Goal: Task Accomplishment & Management: Complete application form

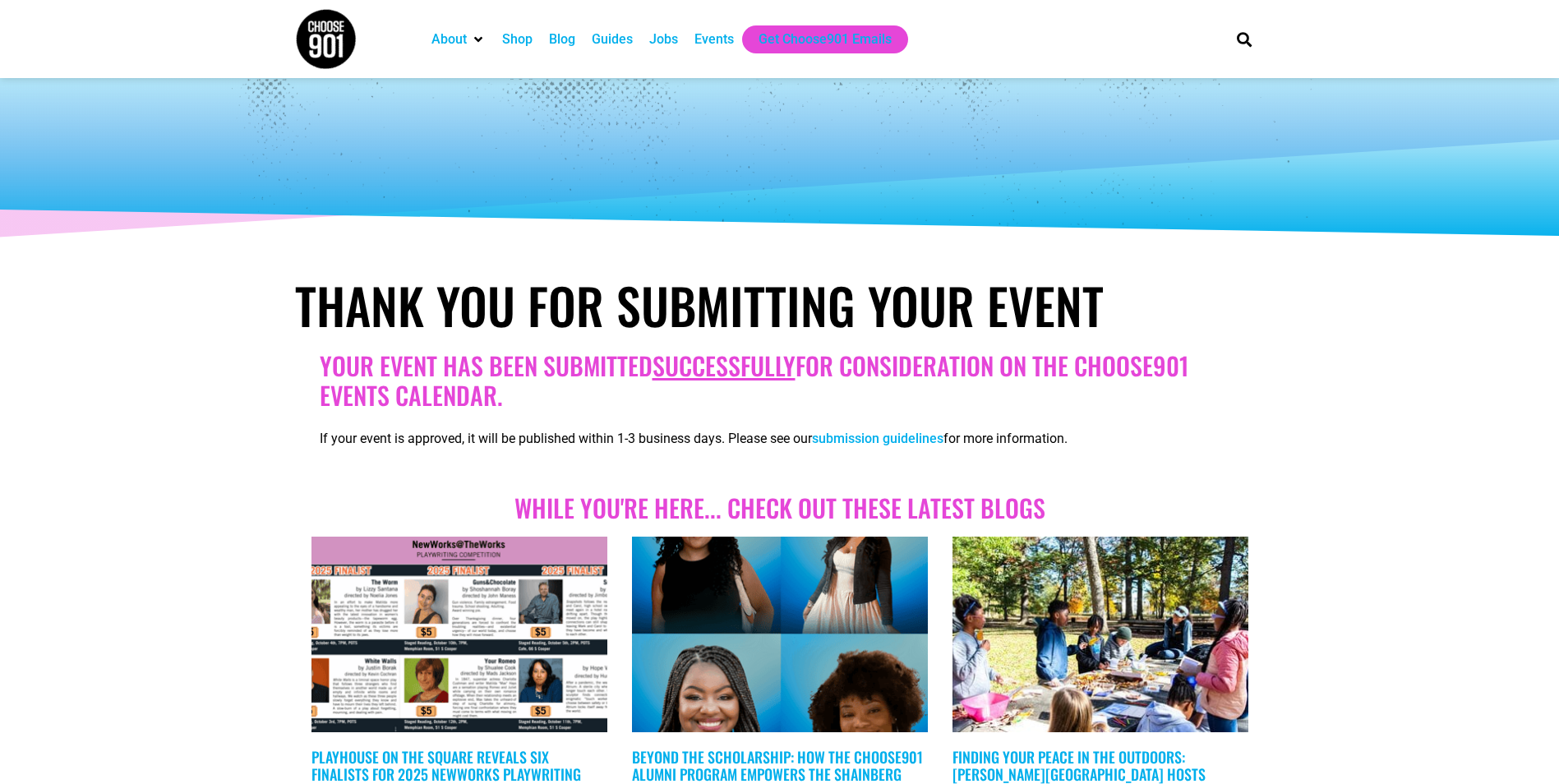
click at [706, 37] on div "Events" at bounding box center [714, 39] width 40 height 19
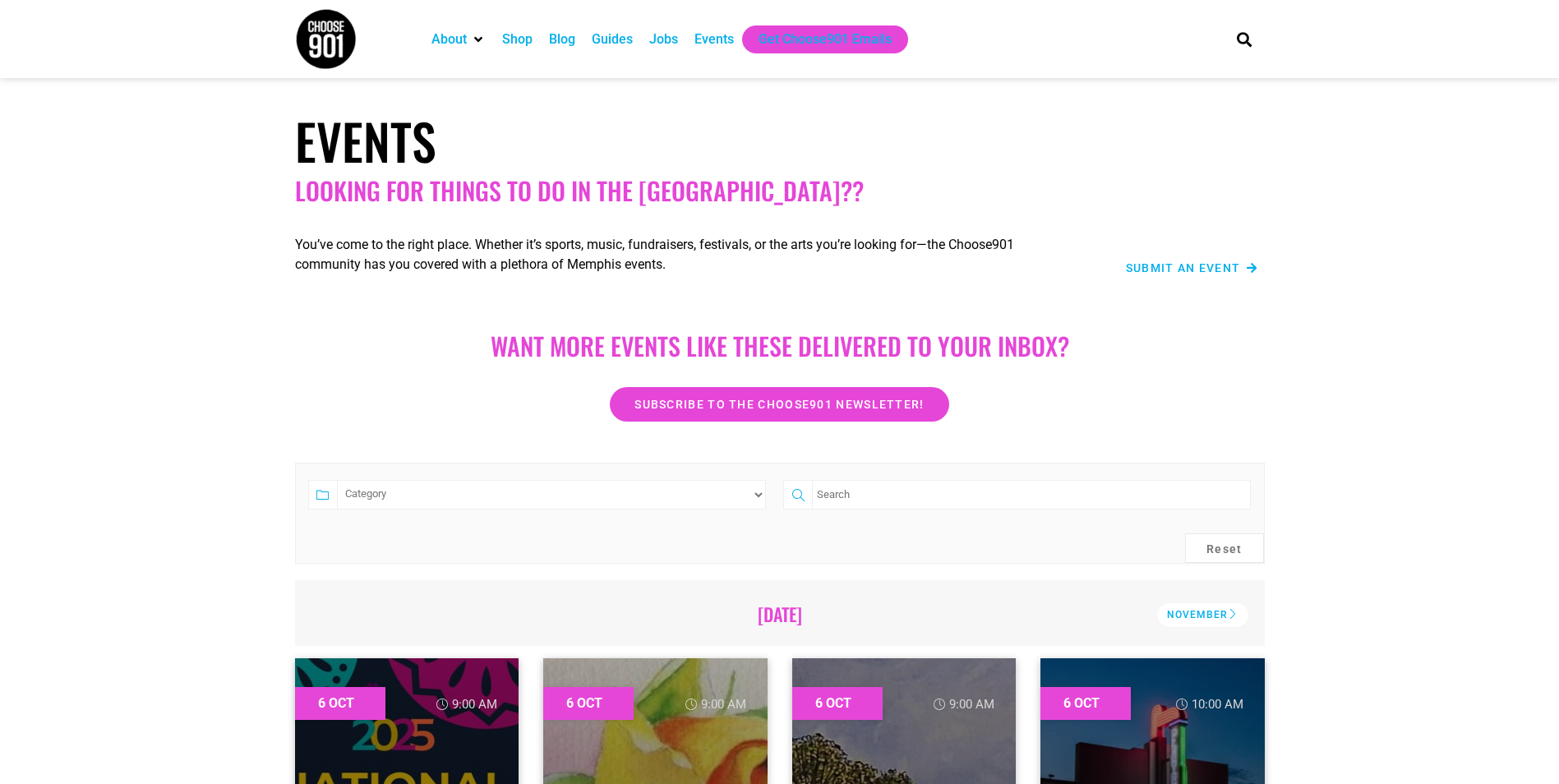
click at [1250, 273] on icon at bounding box center [1252, 268] width 11 height 12
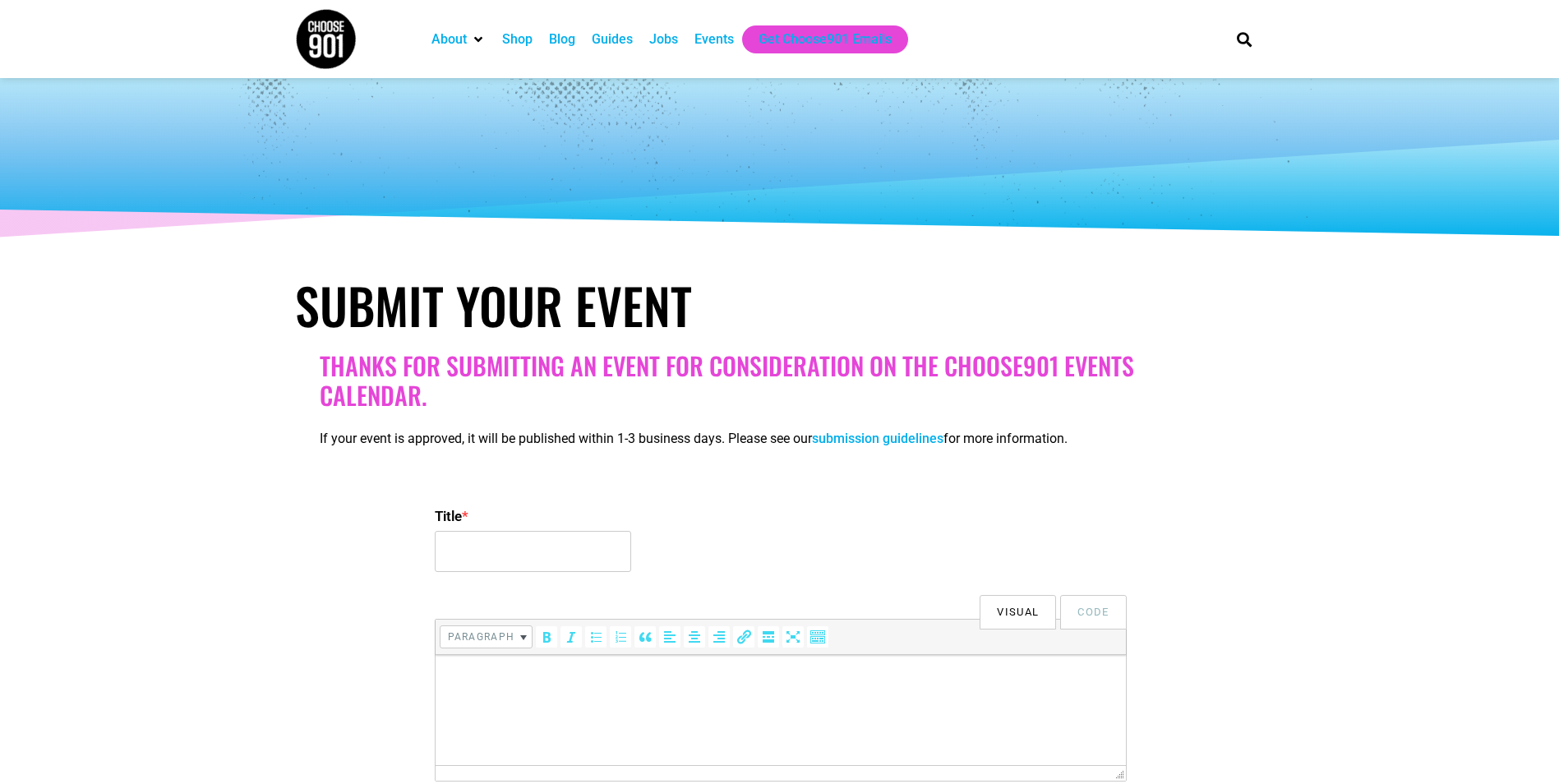
select select
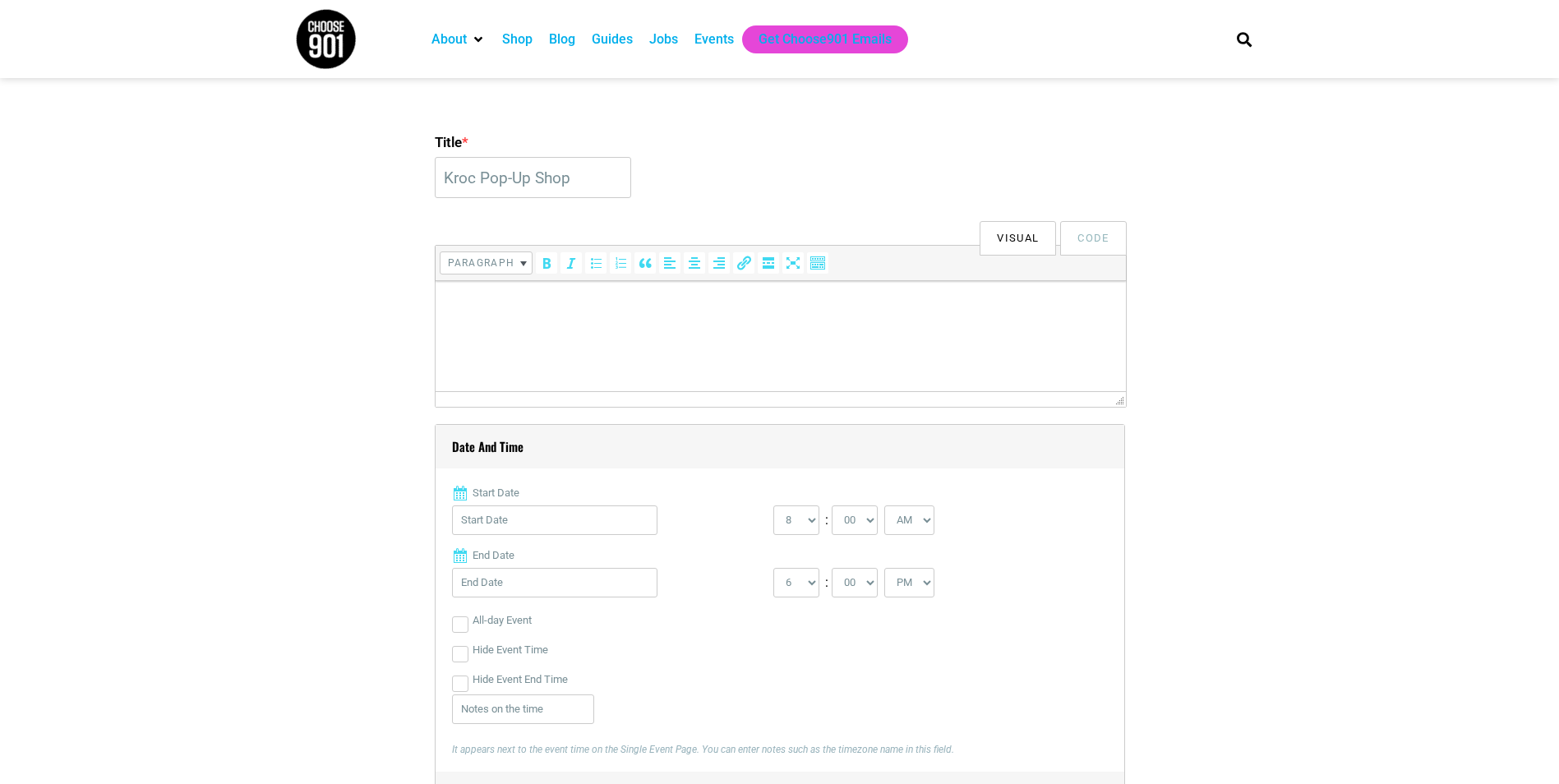
scroll to position [411, 0]
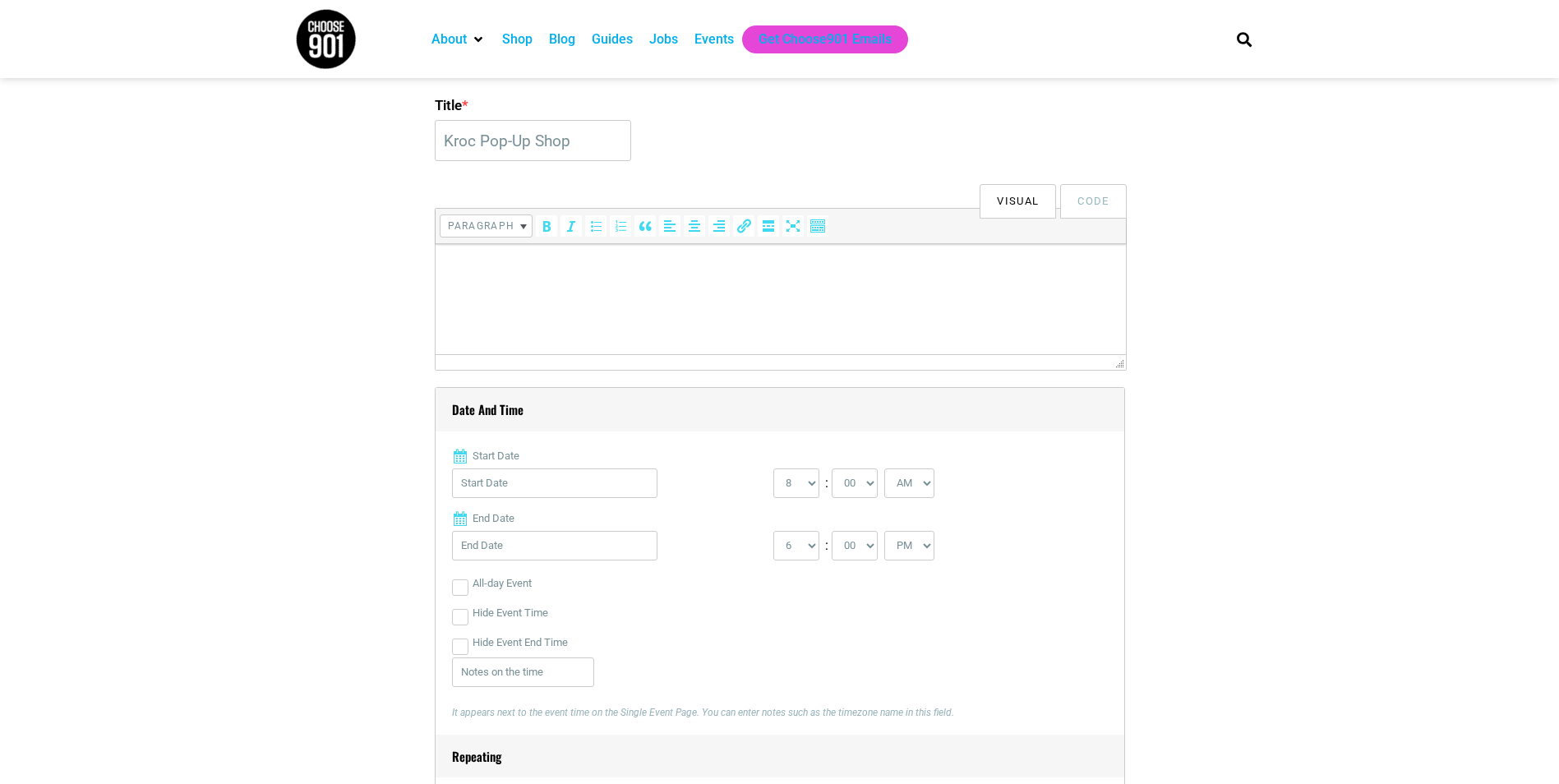
type input "Kroc Pop-Up Shop"
click at [522, 268] on p at bounding box center [780, 267] width 674 height 19
click at [679, 290] on html at bounding box center [780, 267] width 690 height 46
drag, startPoint x: 679, startPoint y: 294, endPoint x: 448, endPoint y: 289, distance: 231.1
click at [448, 289] on html at bounding box center [780, 267] width 690 height 46
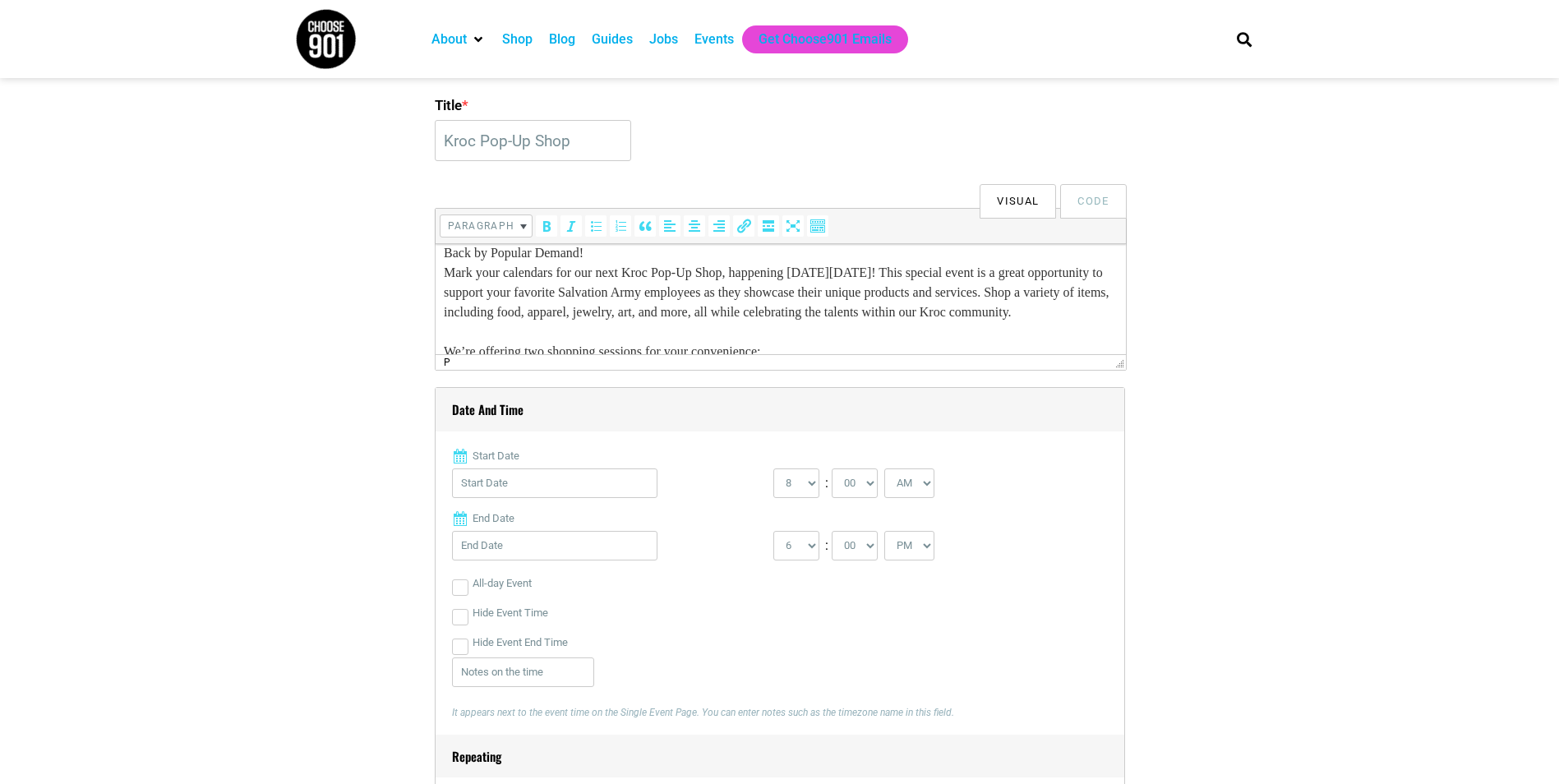
scroll to position [0, 0]
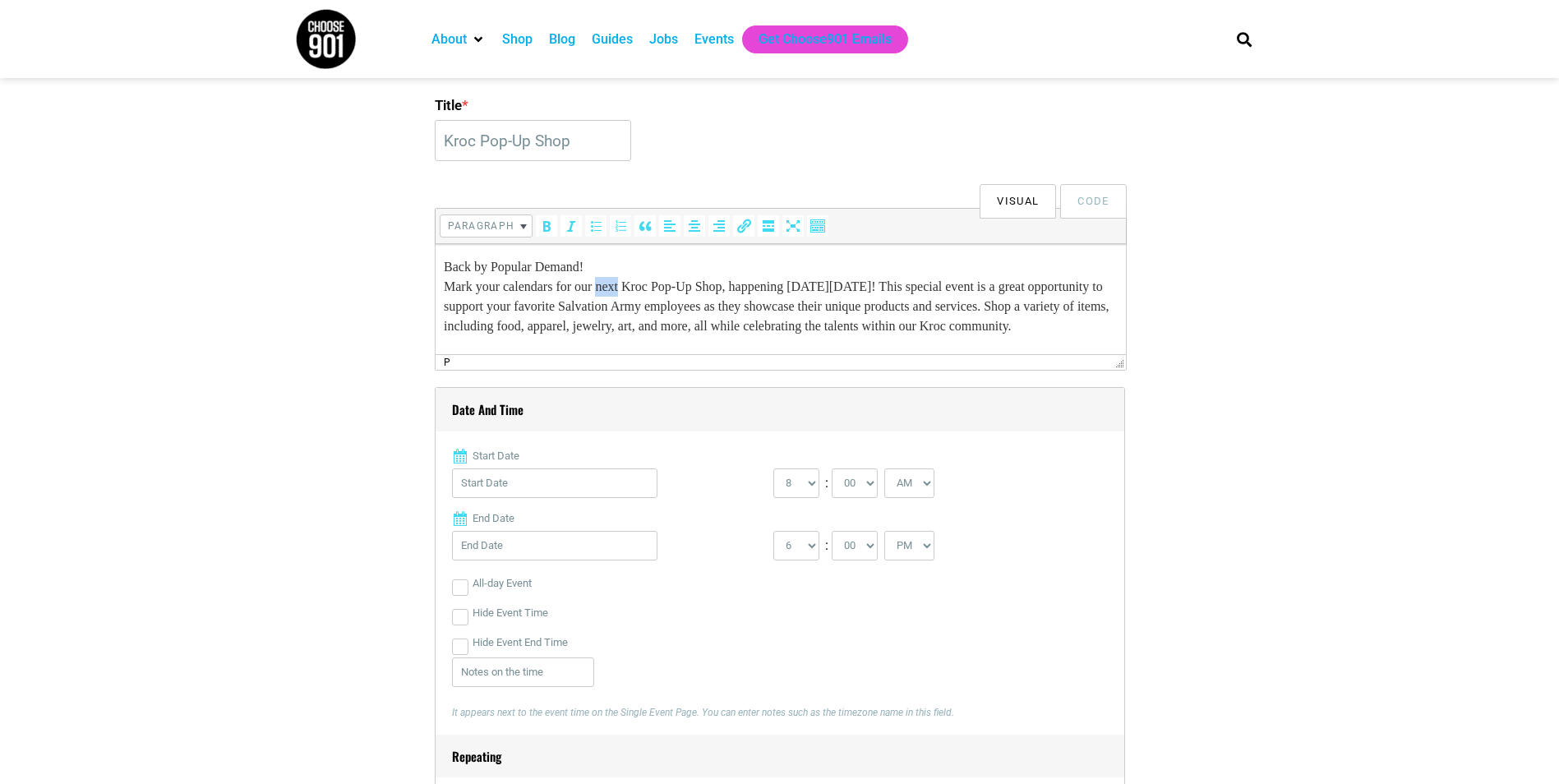
drag, startPoint x: 609, startPoint y: 285, endPoint x: 634, endPoint y: 288, distance: 25.2
click at [634, 288] on p "Back by Popular Demand! Mark your calendars for our next Kroc Pop-Up Shop, happ…" at bounding box center [780, 356] width 674 height 197
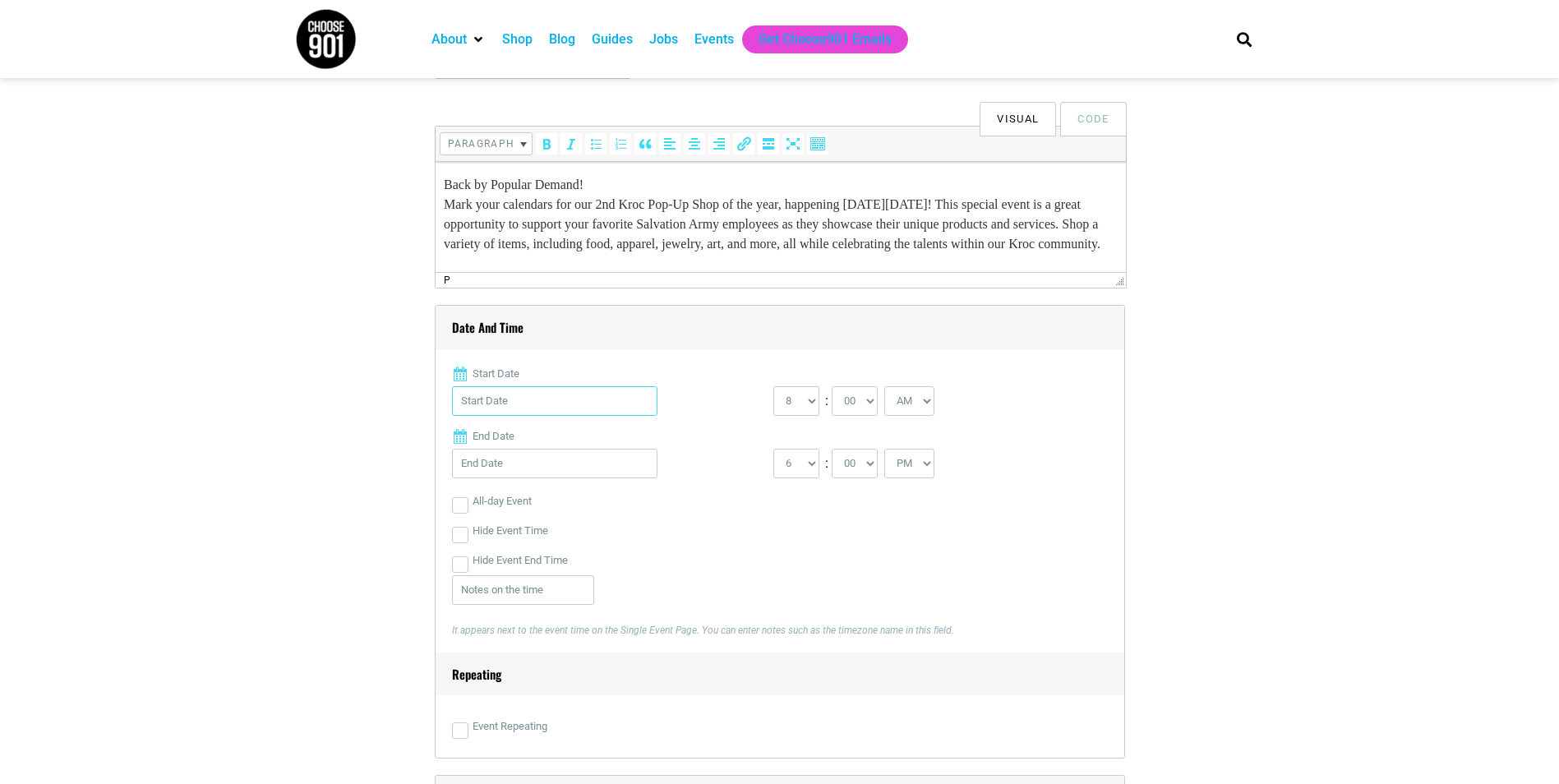
drag, startPoint x: 512, startPoint y: 401, endPoint x: 528, endPoint y: 404, distance: 16.3
click at [512, 401] on input "Start Date" at bounding box center [554, 401] width 205 height 30
click at [578, 553] on link "10" at bounding box center [576, 565] width 24 height 24
type input "10/10/2025"
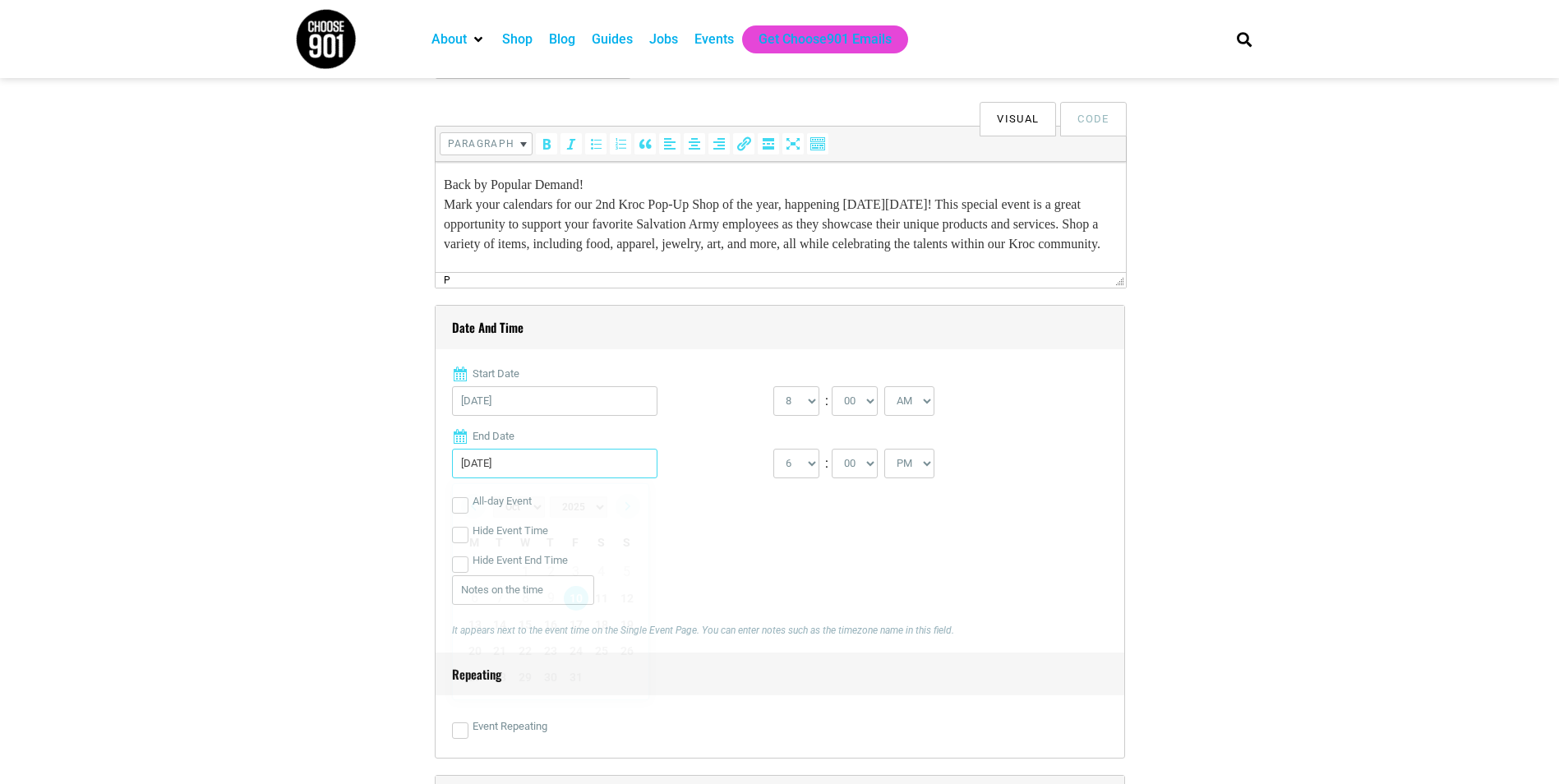
click at [567, 473] on input "10/10/2025" at bounding box center [554, 463] width 205 height 30
click at [580, 599] on link "10" at bounding box center [576, 597] width 24 height 24
click at [804, 408] on select "0 1 2 3 4 5 6 7 8 9 10 11 12" at bounding box center [796, 401] width 46 height 30
select select "10"
click at [773, 387] on select "0 1 2 3 4 5 6 7 8 9 10 11 12" at bounding box center [796, 401] width 46 height 30
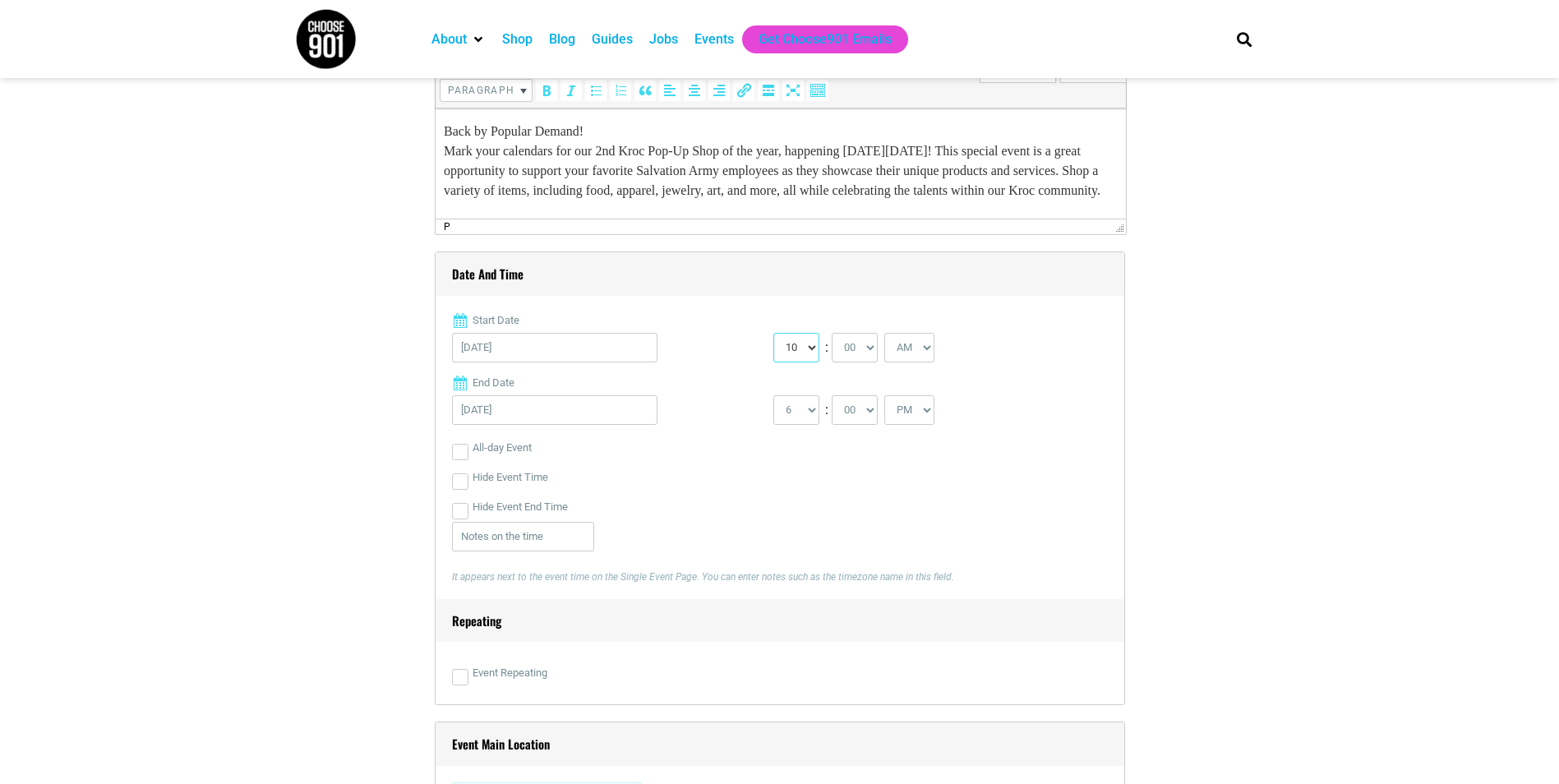
scroll to position [575, 0]
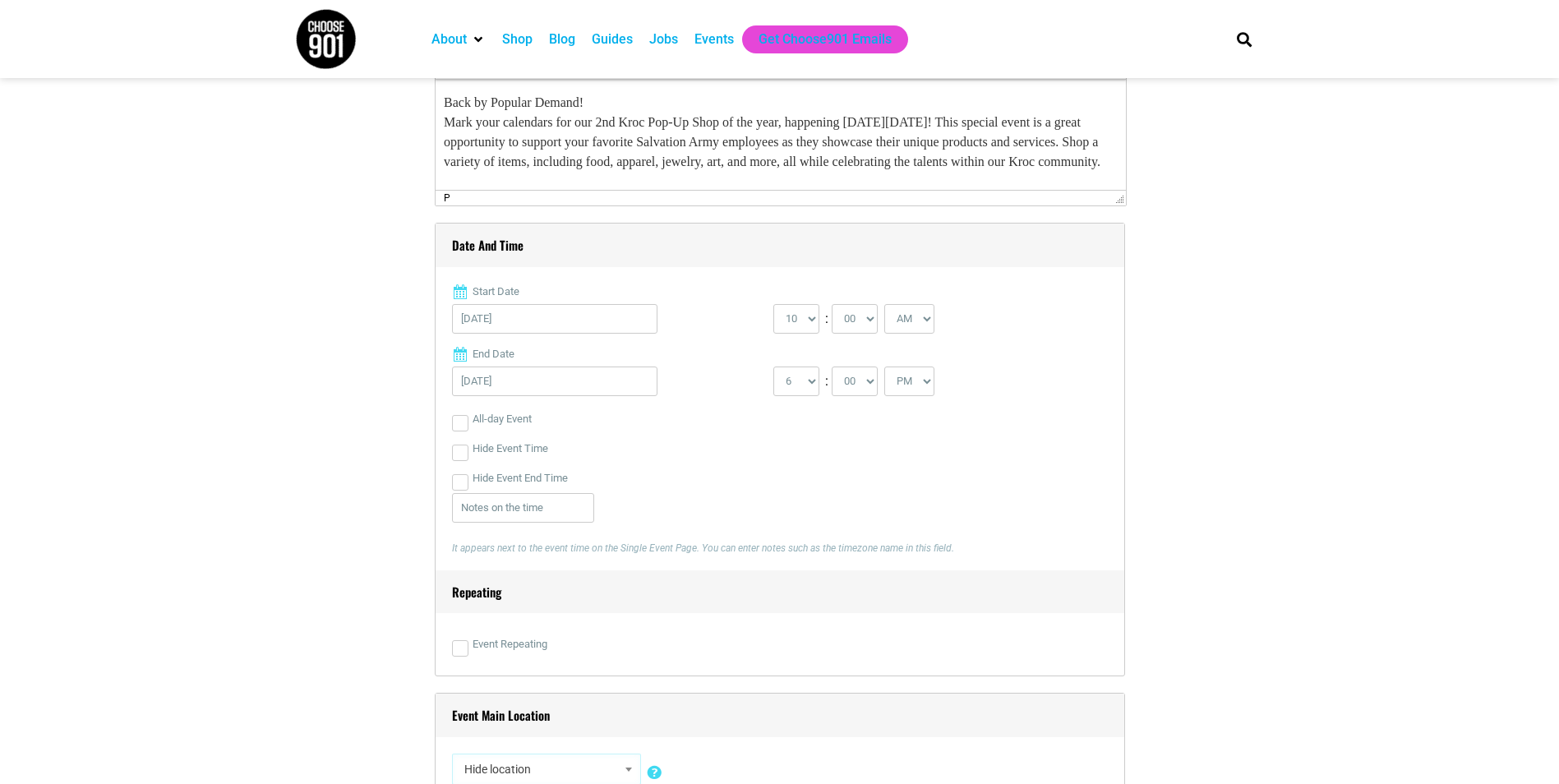
click at [698, 479] on div "Hide Event End Time" at bounding box center [779, 478] width 656 height 30
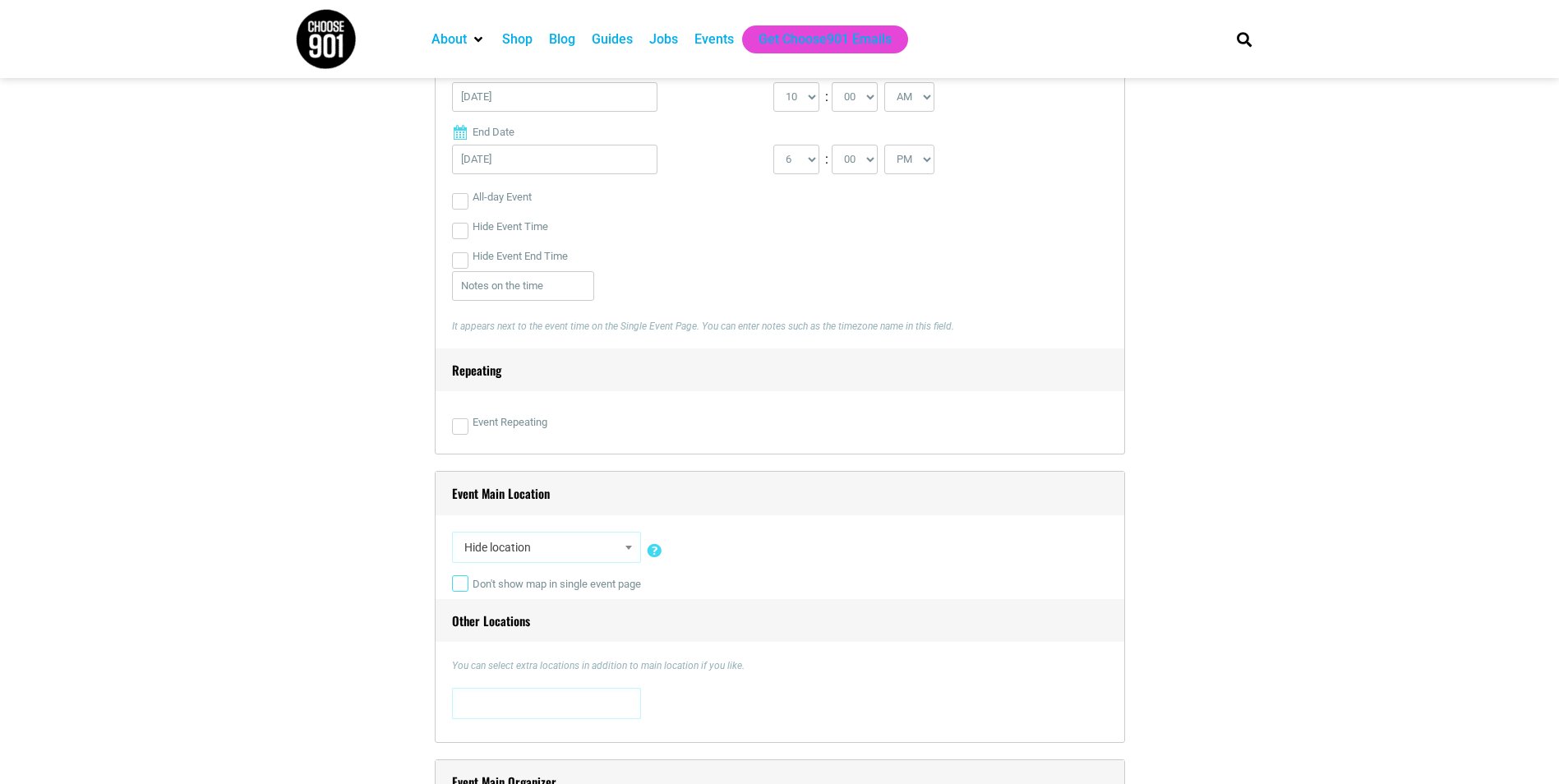
scroll to position [822, 0]
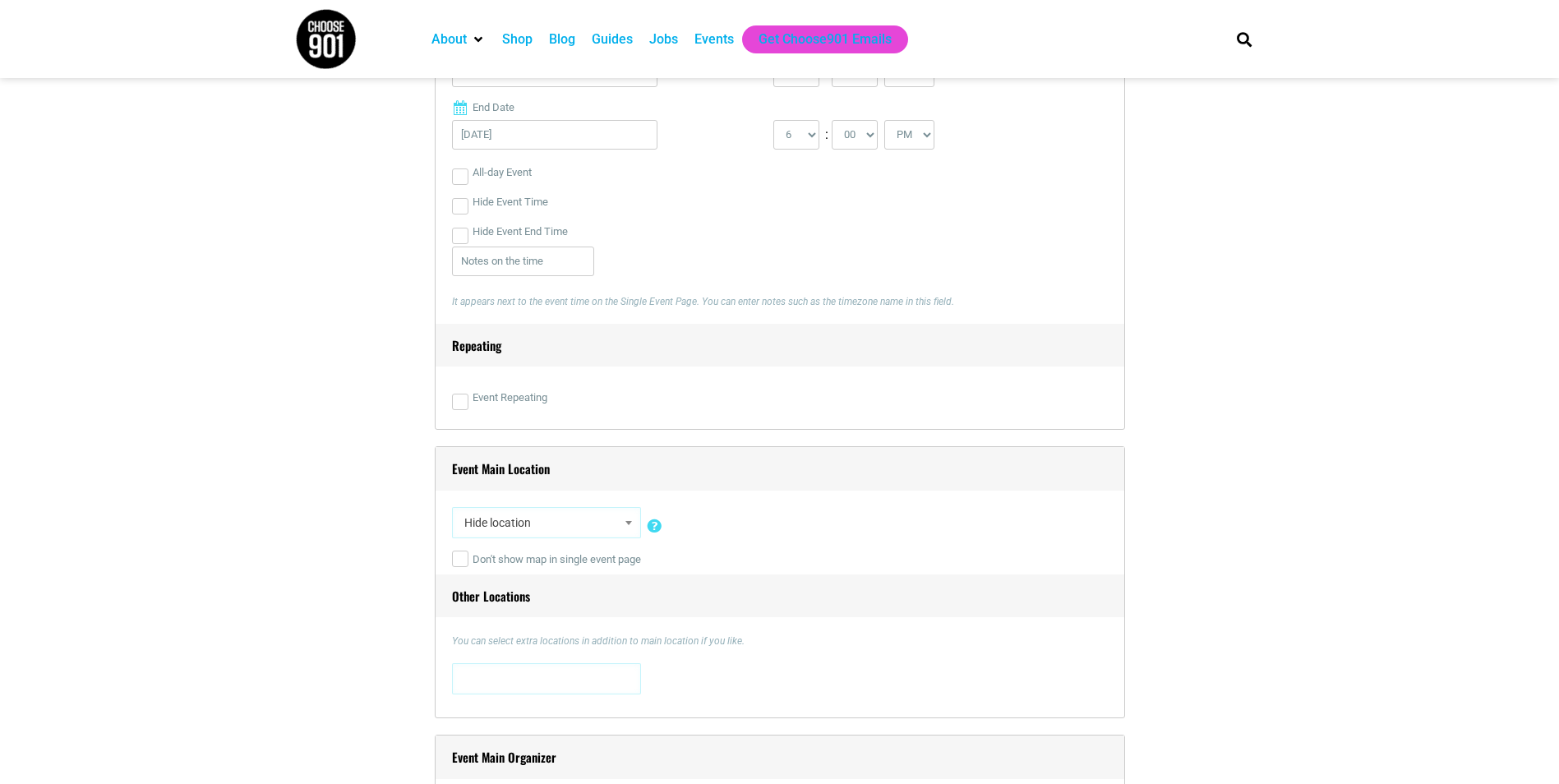
drag, startPoint x: 479, startPoint y: 533, endPoint x: 489, endPoint y: 518, distance: 18.0
click at [479, 533] on span "Hide location" at bounding box center [546, 522] width 177 height 30
type input "800 ea"
select select "2316"
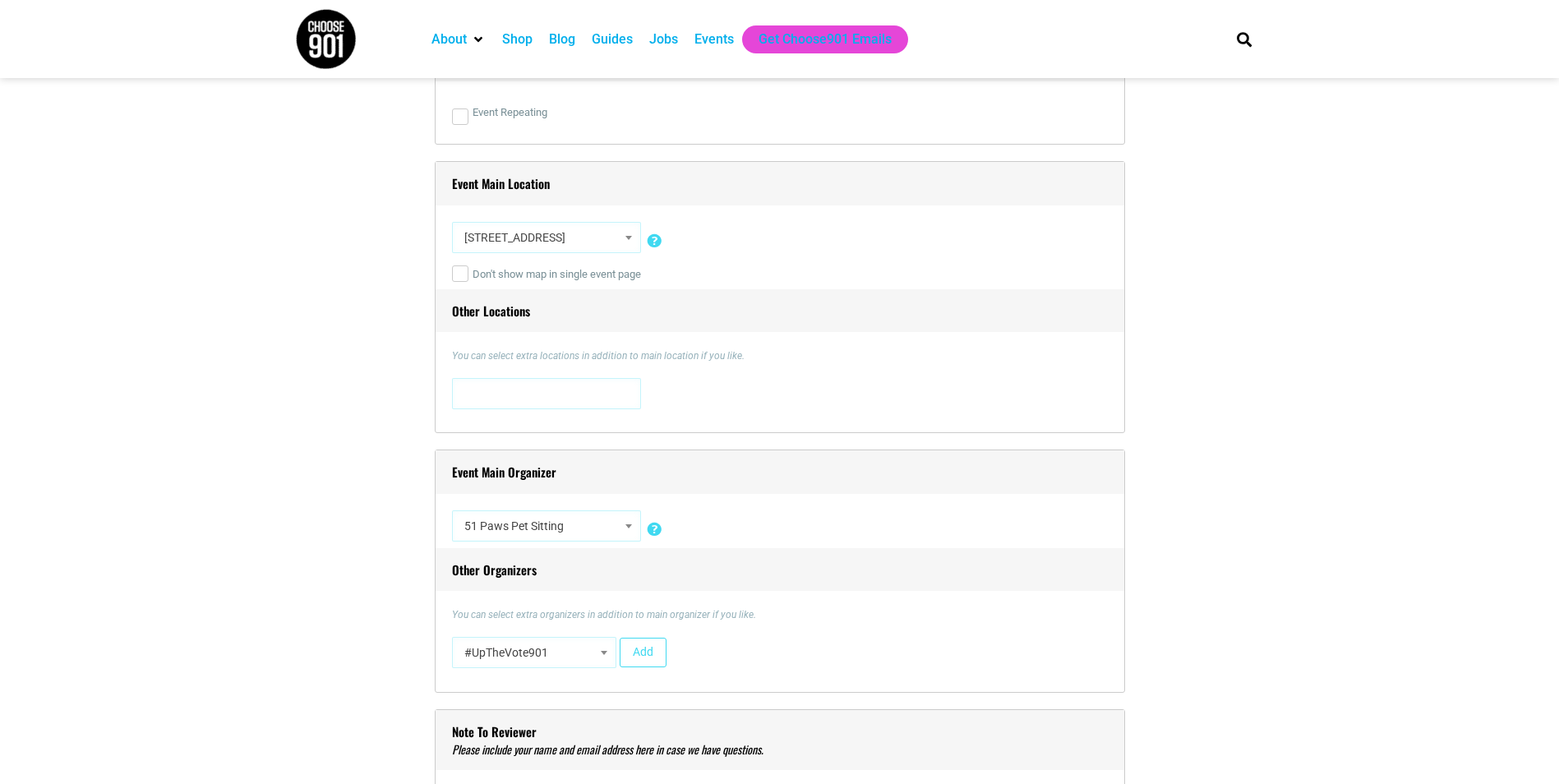
scroll to position [1150, 0]
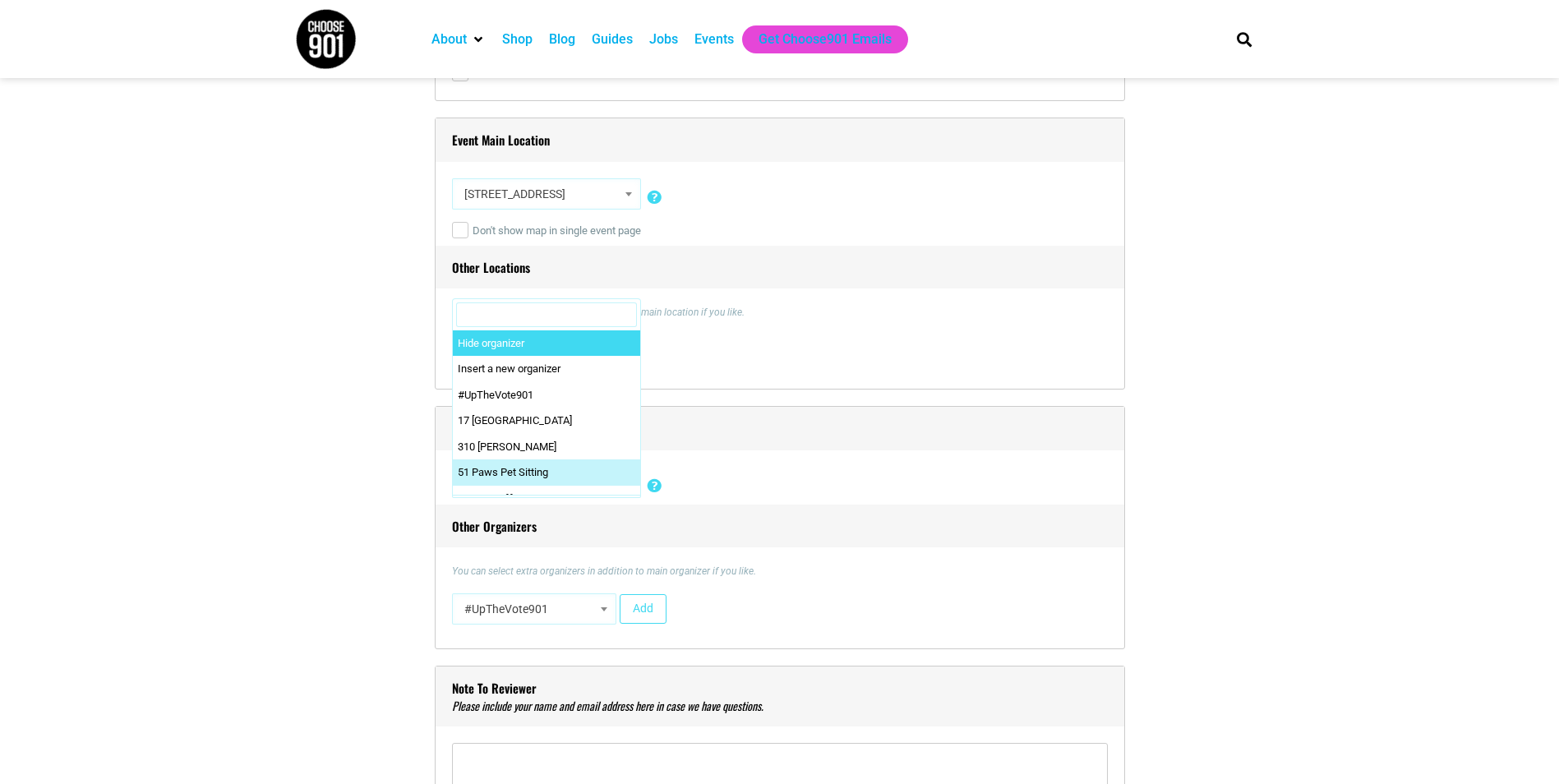
select select "1"
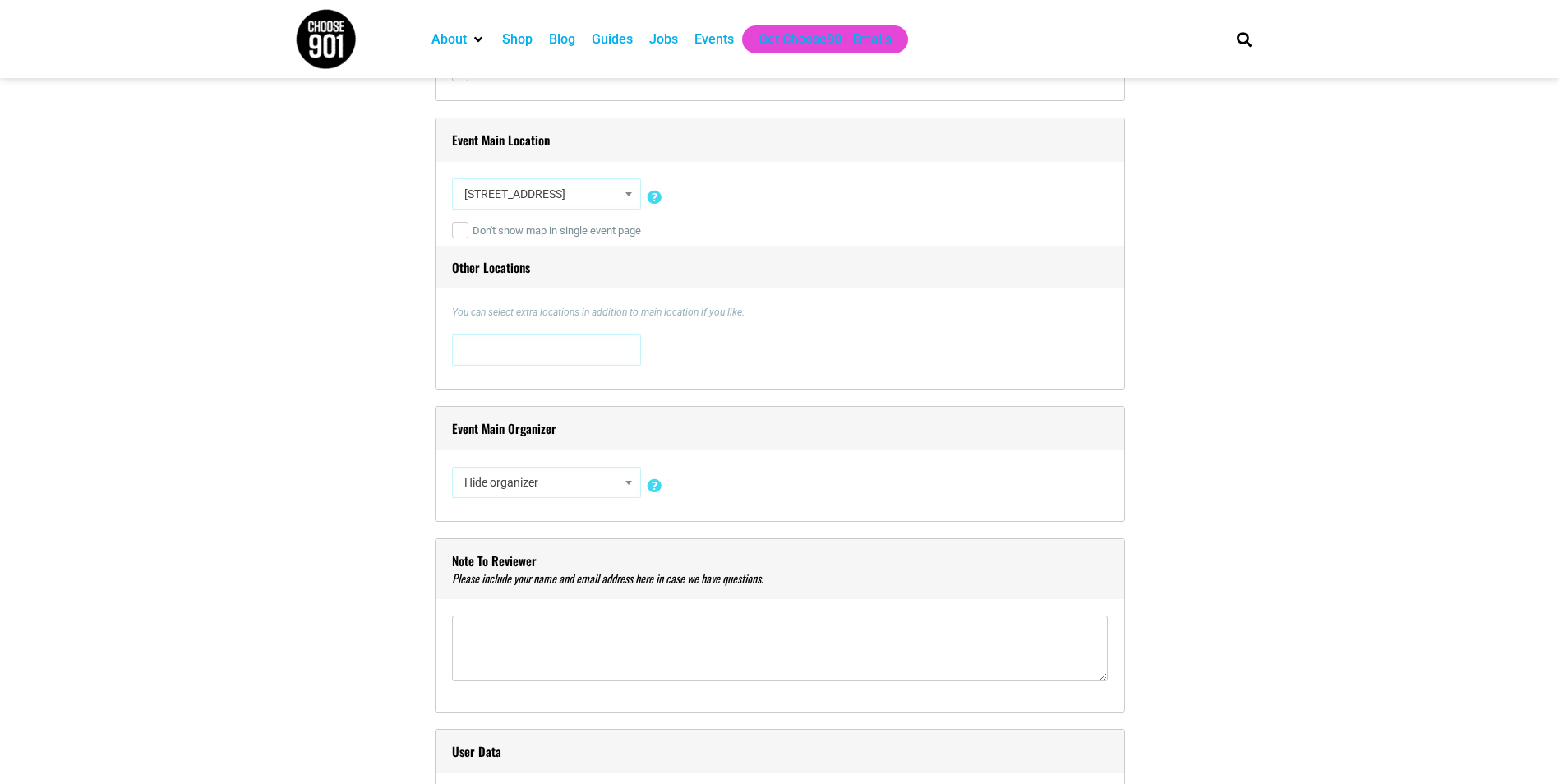
type input "kro"
select select "2429"
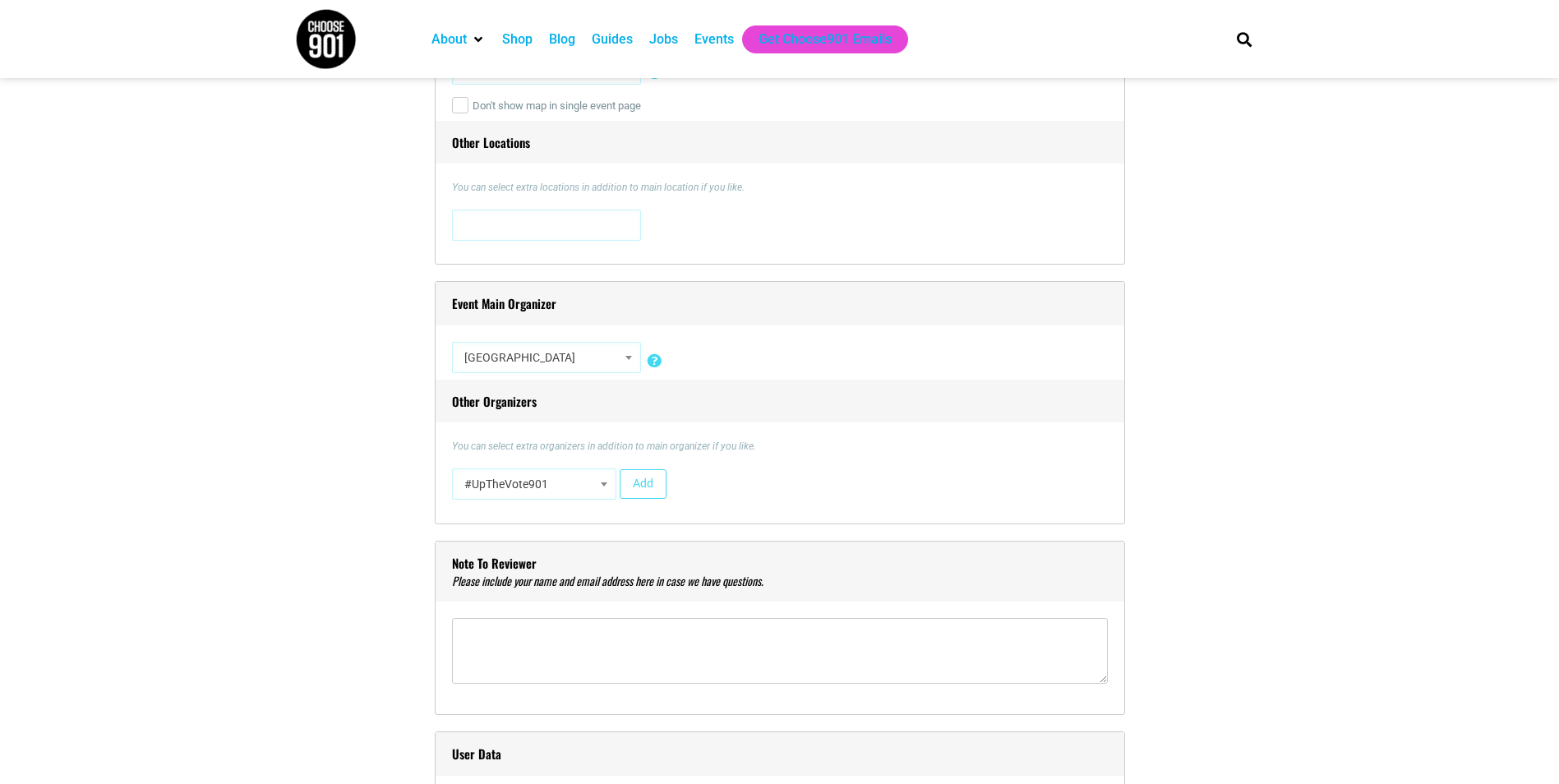
scroll to position [1397, 0]
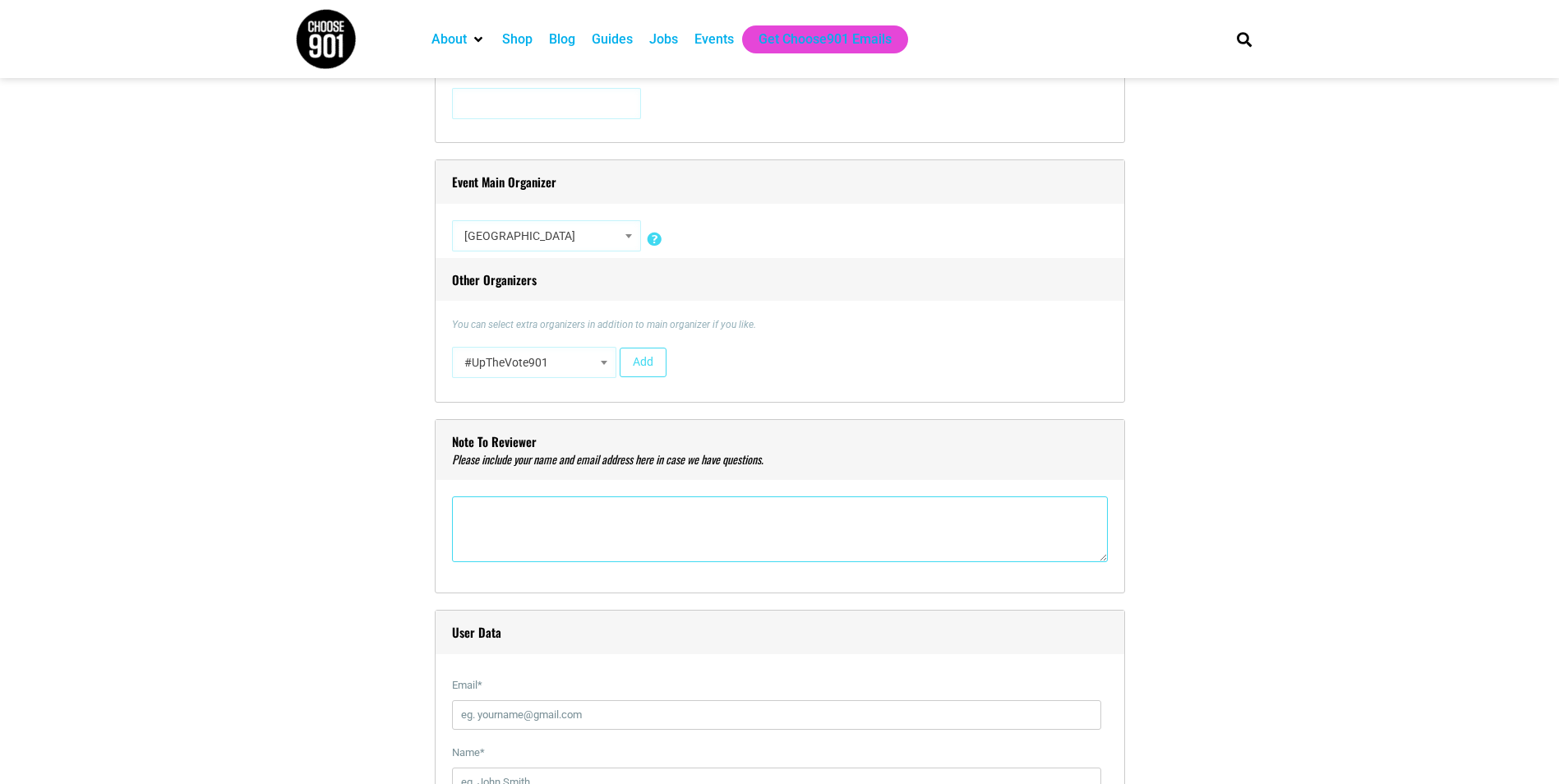
click at [772, 524] on textarea"] at bounding box center [779, 529] width 656 height 66
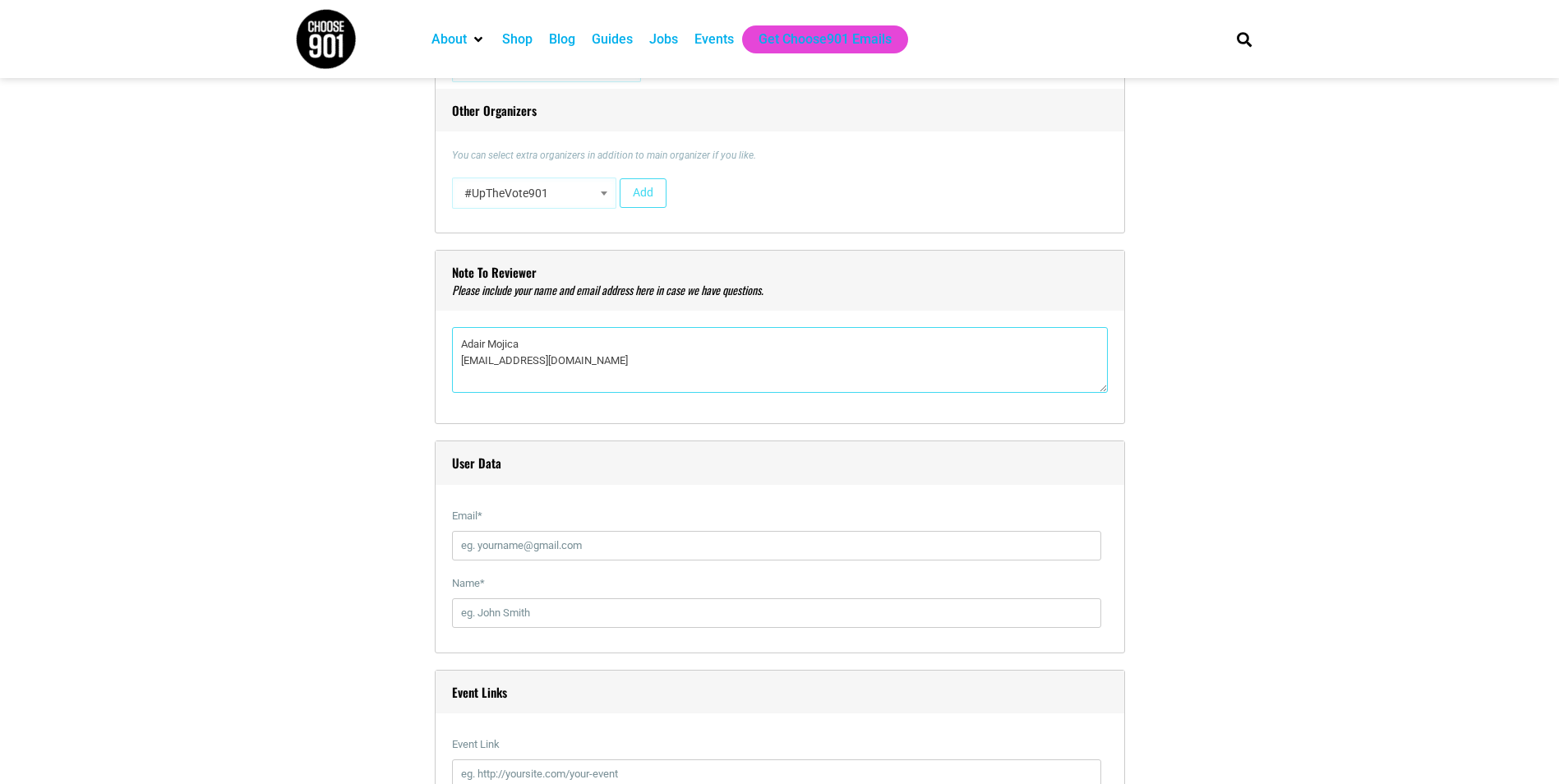
scroll to position [1643, 0]
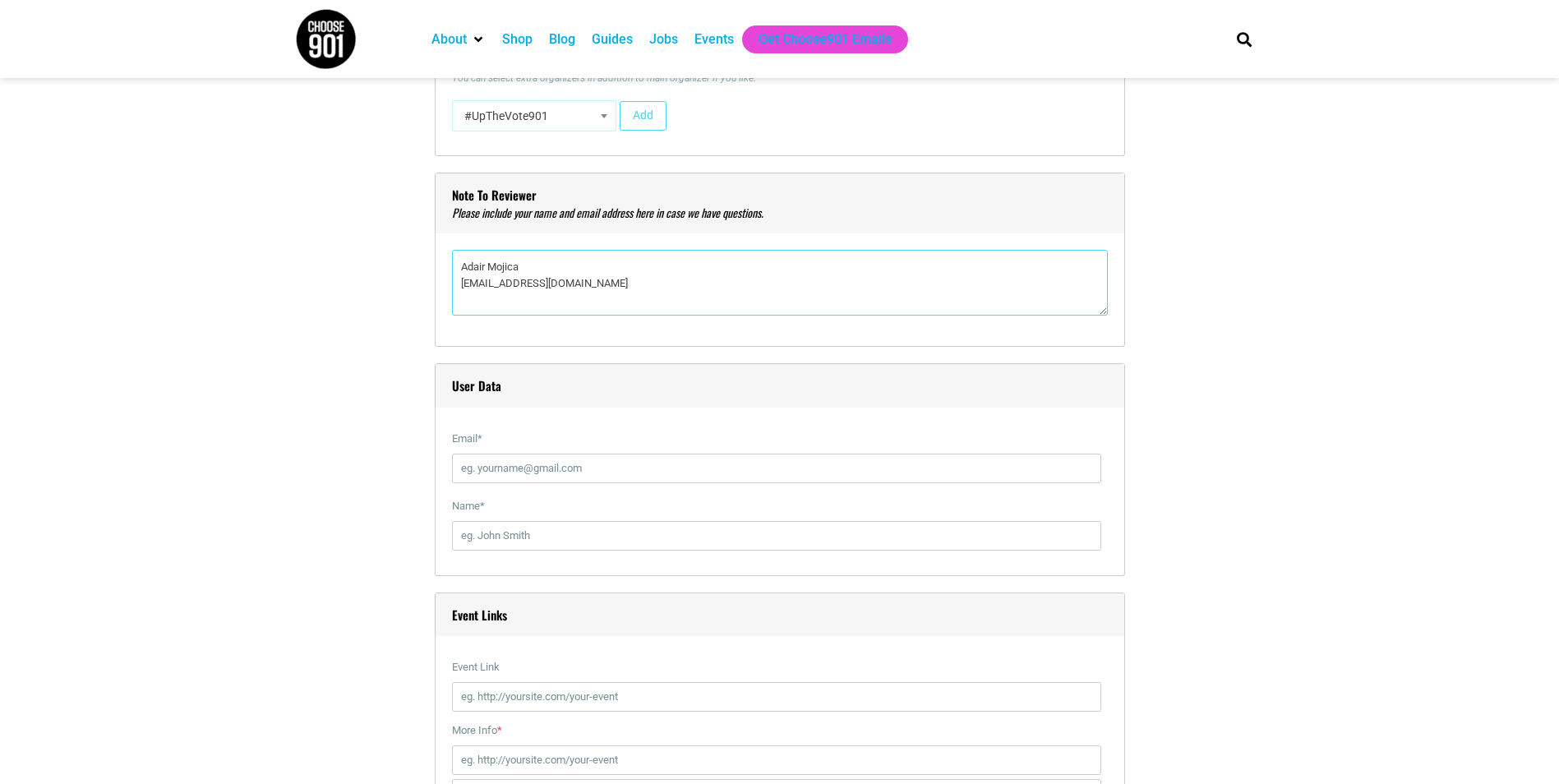
type textarea"] "Adair Mojica [EMAIL_ADDRESS][DOMAIN_NAME]"
click at [496, 476] on input "Email *" at bounding box center [776, 468] width 649 height 30
type input "[PERSON_NAME][EMAIL_ADDRESS][DOMAIN_NAME]"
type input "[PERSON_NAME]"
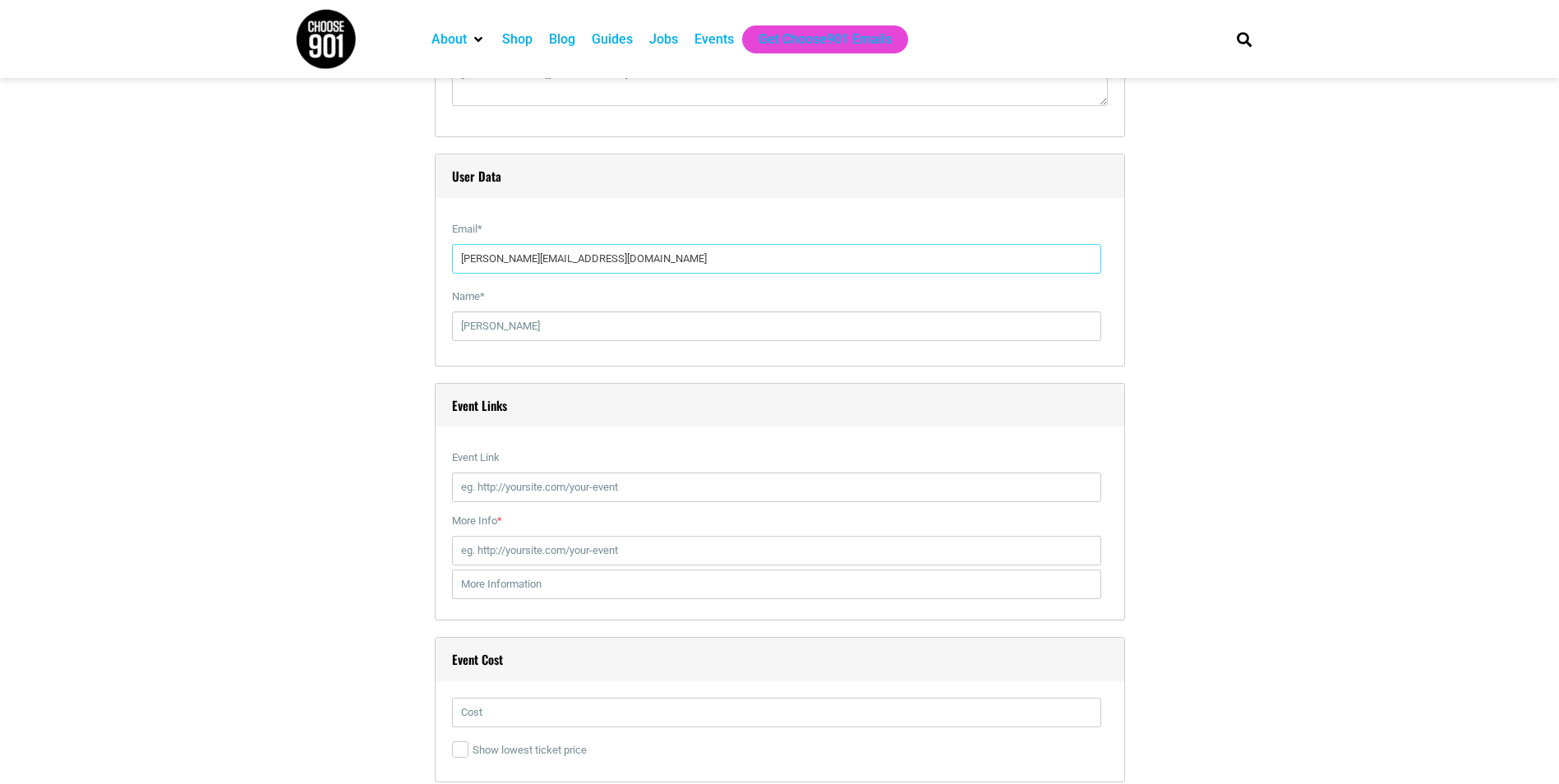
scroll to position [1971, 0]
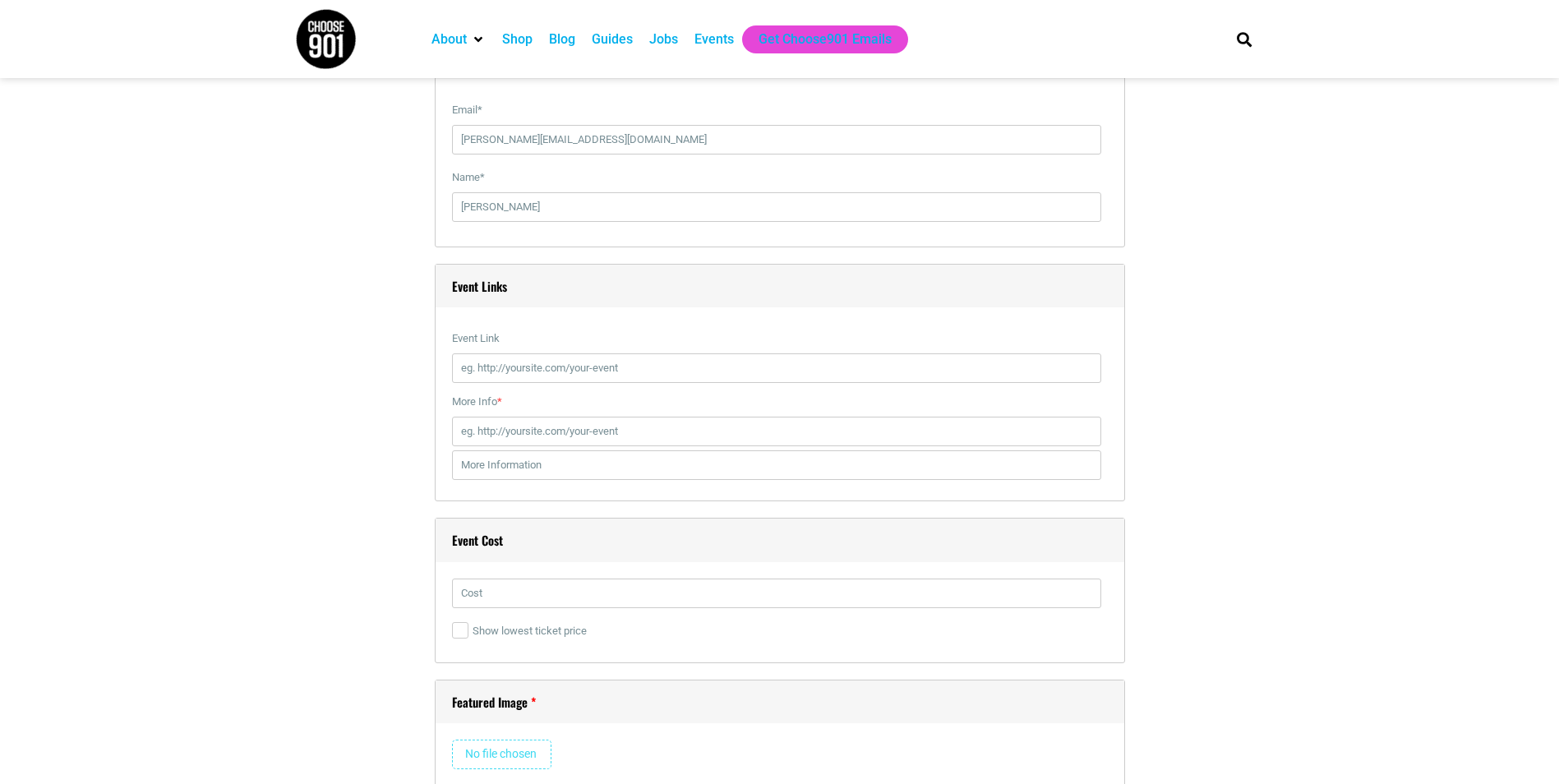
drag, startPoint x: 538, startPoint y: 497, endPoint x: 378, endPoint y: 506, distance: 160.3
click at [378, 506] on div "Title * Kroc Pop-Up Shop Visual Code b i link b-quote del ins img ul ol li code…" at bounding box center [779, 119] width 970 height 3247
click at [526, 376] on input "Event Link" at bounding box center [776, 368] width 649 height 30
paste input "[URL][DOMAIN_NAME]"
type input "[URL][DOMAIN_NAME]"
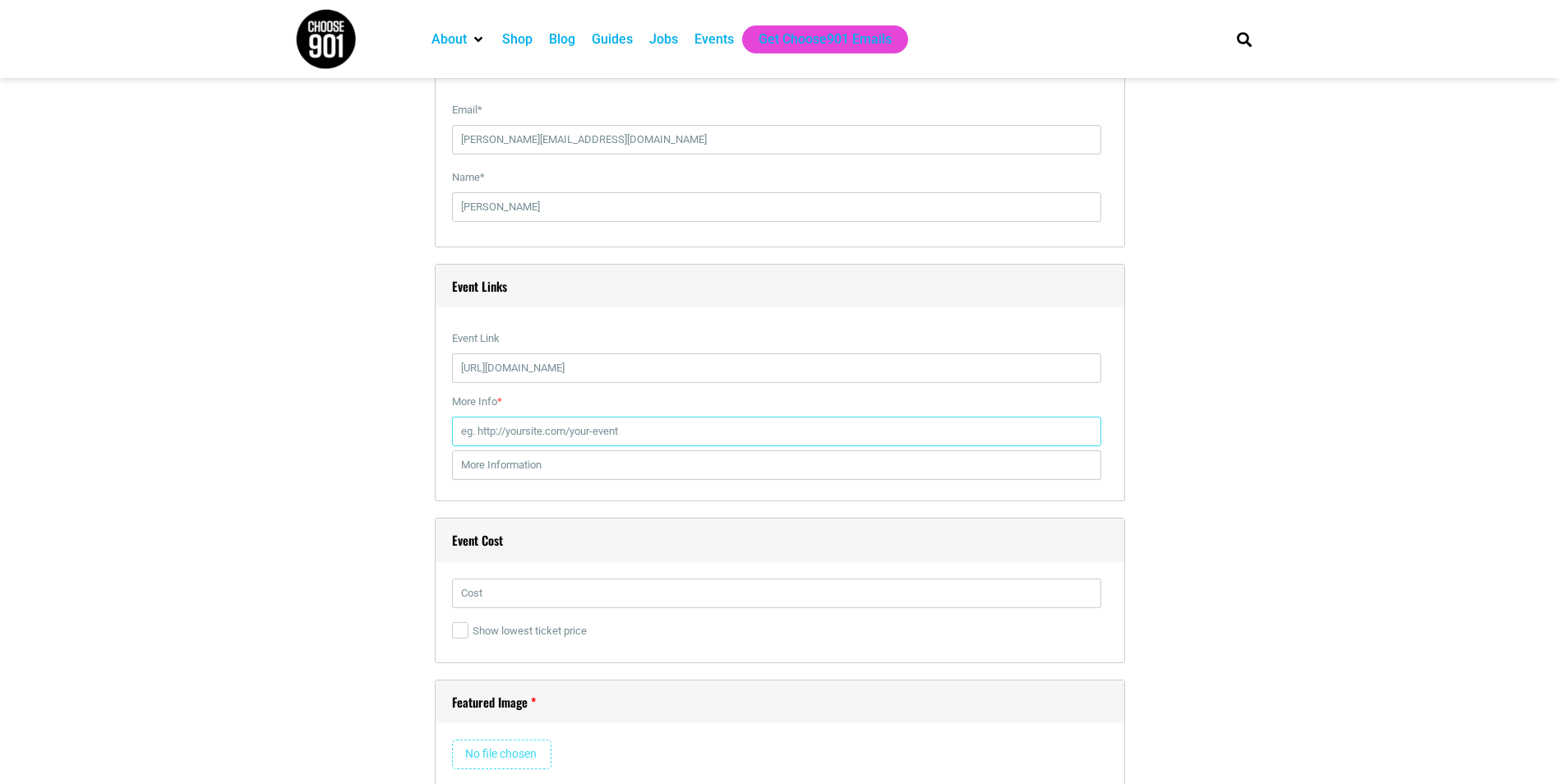
click at [524, 441] on input "More Info *" at bounding box center [776, 431] width 649 height 30
paste input "[URL][DOMAIN_NAME]"
type input "[URL][DOMAIN_NAME]"
click at [554, 461] on input "text" at bounding box center [776, 464] width 649 height 30
click at [715, 601] on input "text" at bounding box center [776, 592] width 649 height 30
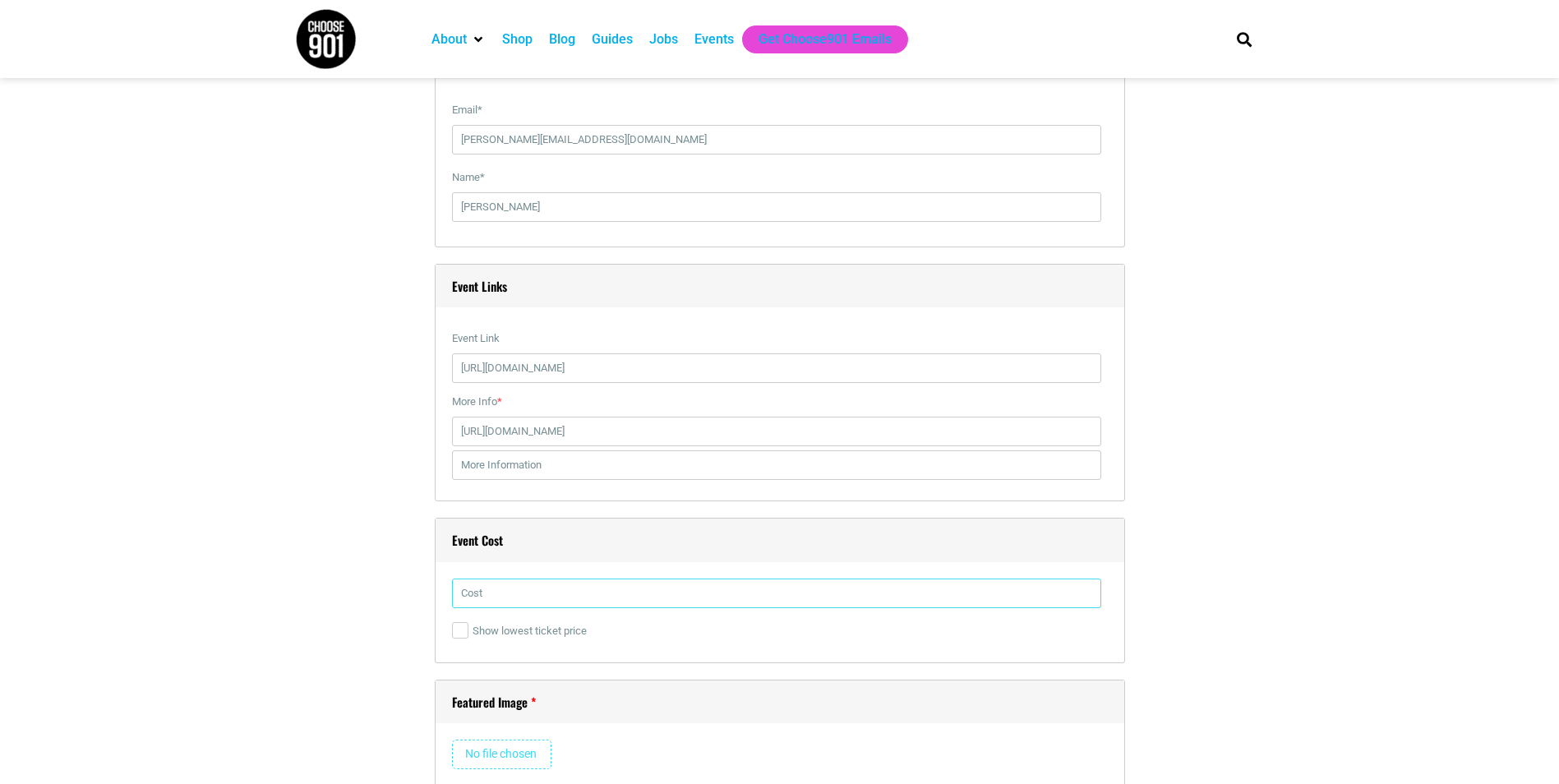
type input "0"
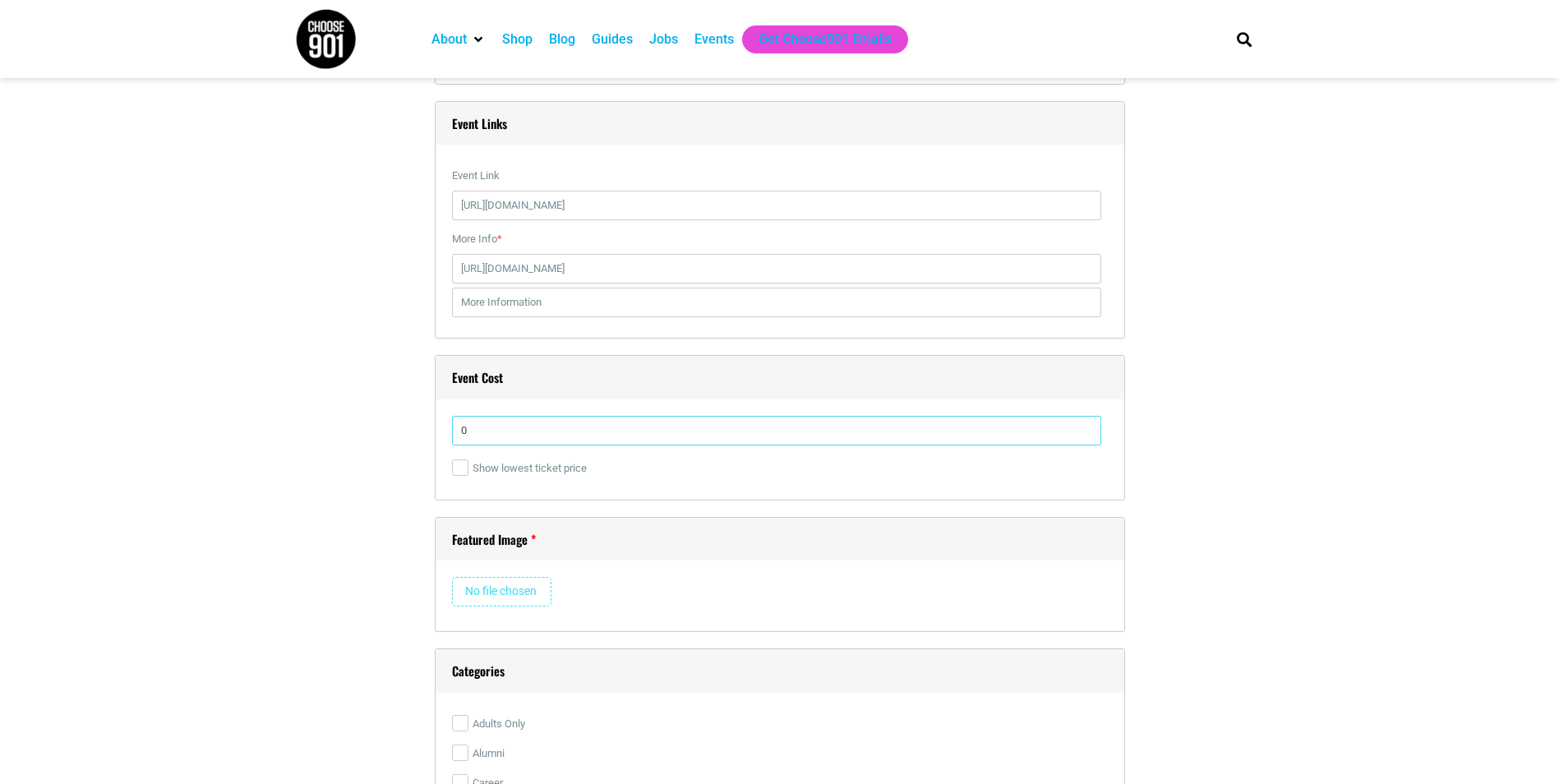
scroll to position [2136, 0]
click at [520, 590] on input "file" at bounding box center [501, 589] width 100 height 30
type input "C:\fakepath\Website Templates (Mobile) (90).png"
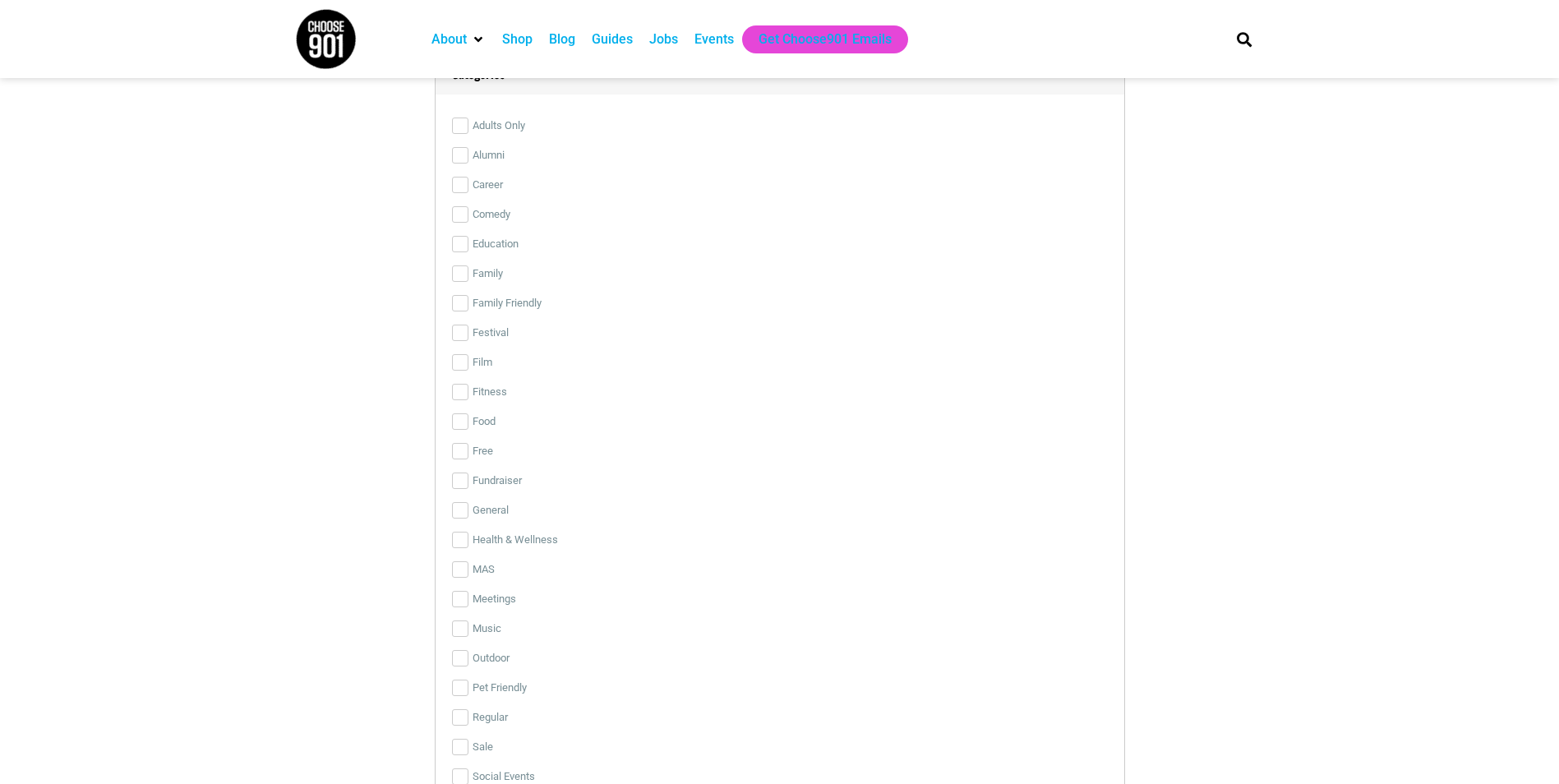
scroll to position [3286, 0]
drag, startPoint x: 518, startPoint y: 501, endPoint x: 1368, endPoint y: 381, distance: 858.4
drag, startPoint x: 1368, startPoint y: 381, endPoint x: 1277, endPoint y: 257, distance: 153.8
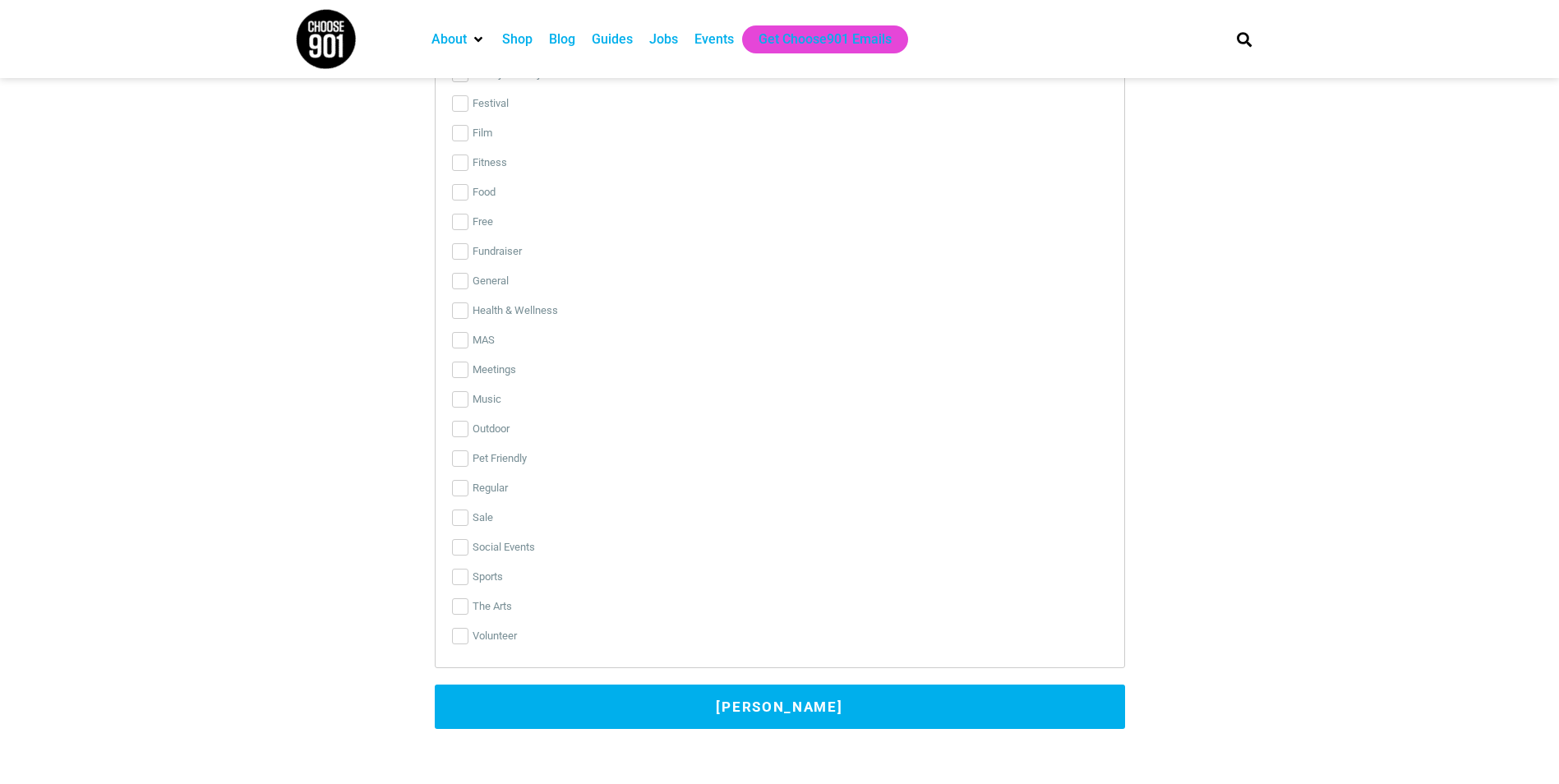
scroll to position [3533, 0]
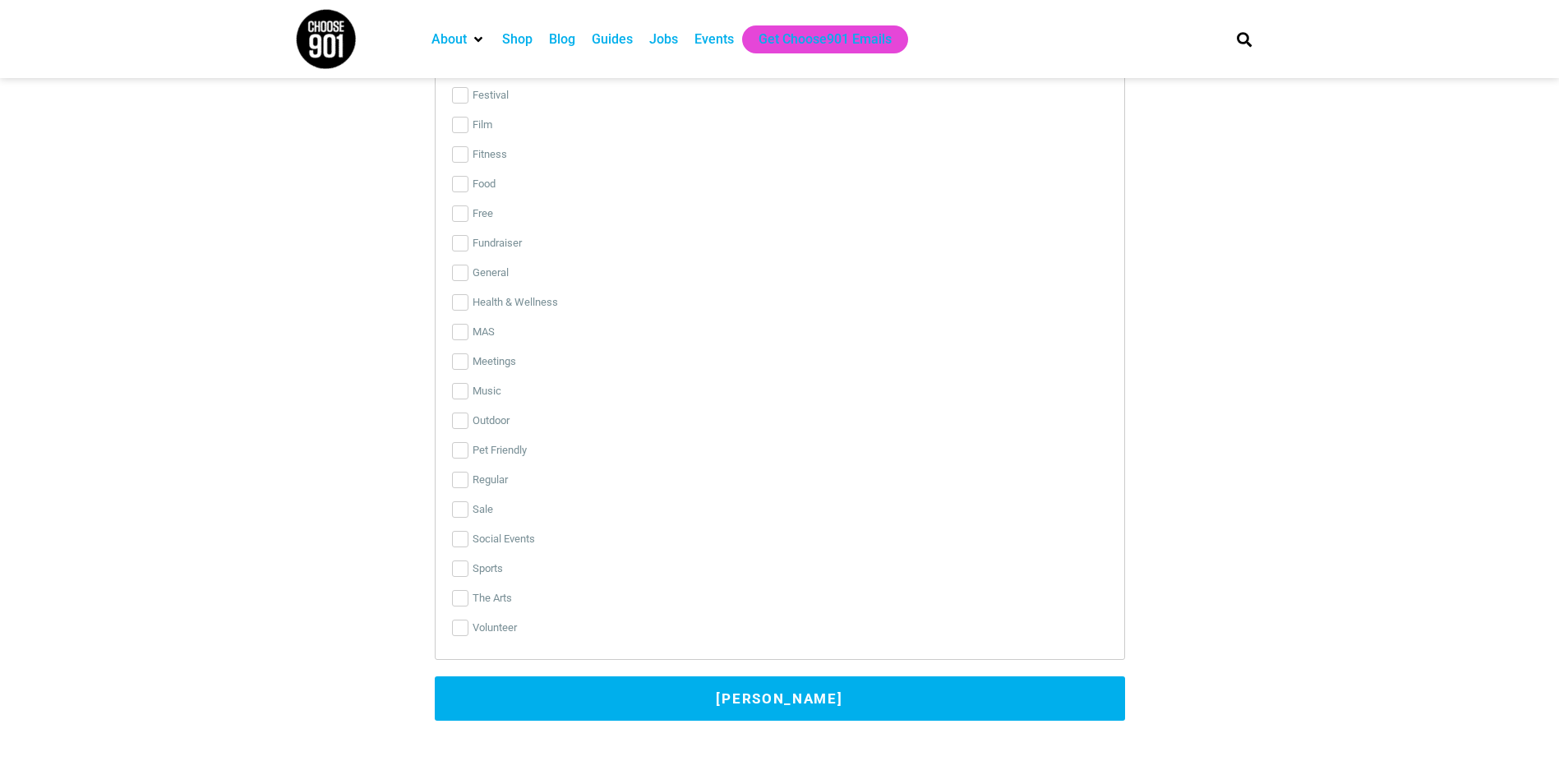
click at [474, 541] on label "Social Events" at bounding box center [779, 538] width 656 height 30
click at [468, 541] on input "Social Events" at bounding box center [459, 538] width 16 height 16
checkbox input "true"
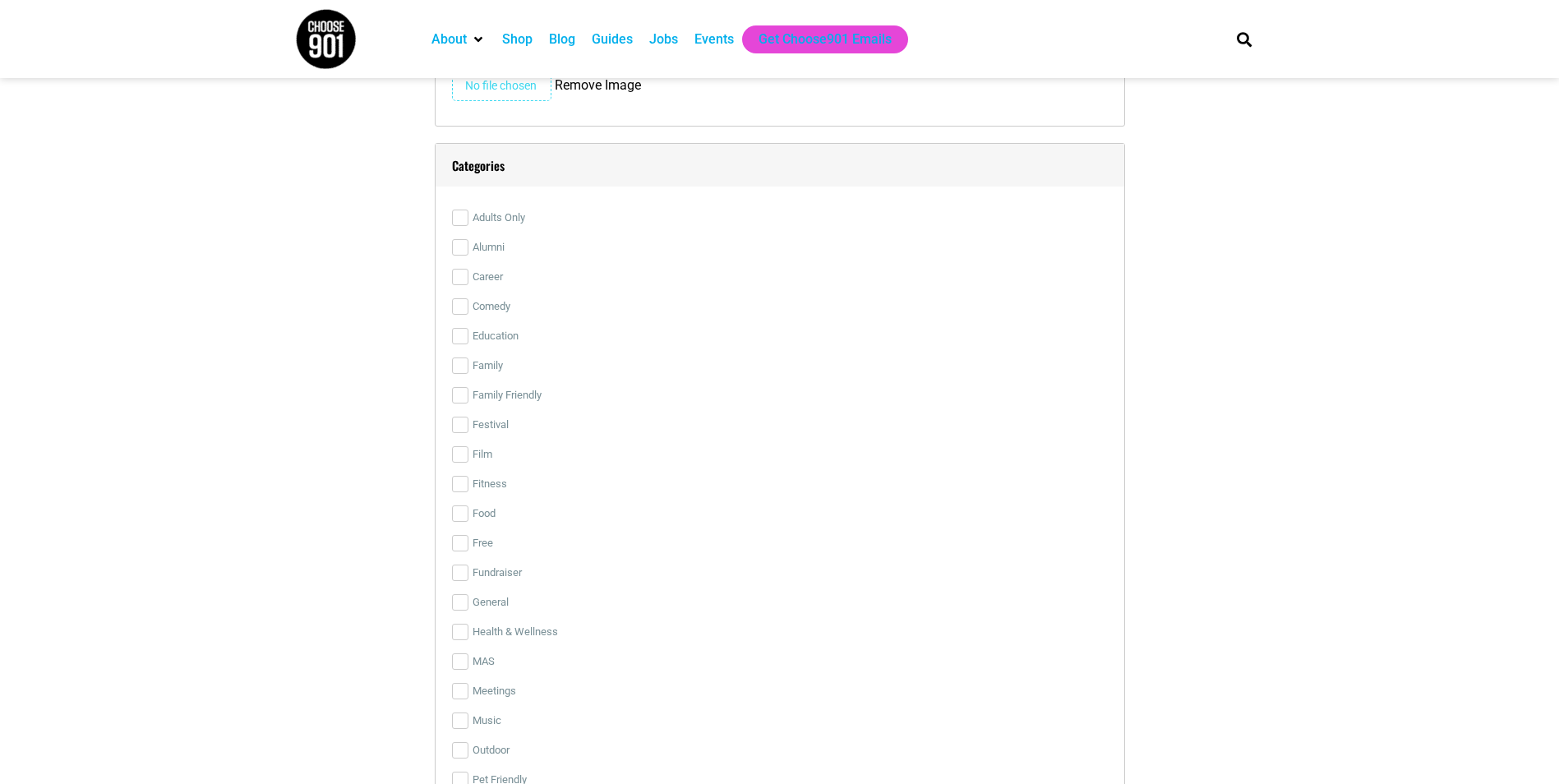
scroll to position [3040, 0]
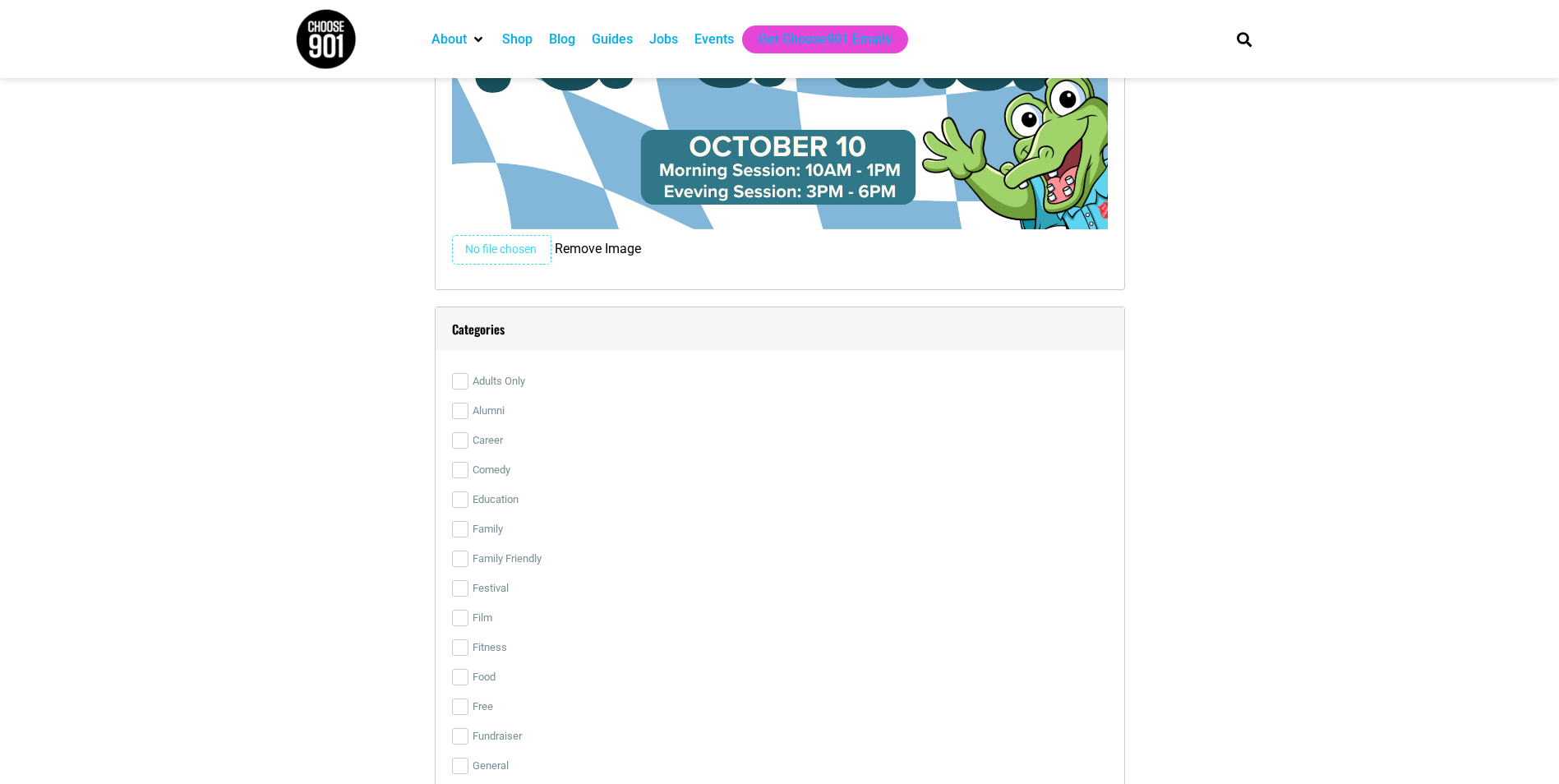
click at [477, 538] on label "Family" at bounding box center [779, 528] width 656 height 30
click at [468, 538] on input "Family" at bounding box center [459, 528] width 16 height 16
checkbox input "true"
click at [467, 554] on input "Family Friendly" at bounding box center [459, 558] width 16 height 16
checkbox input "true"
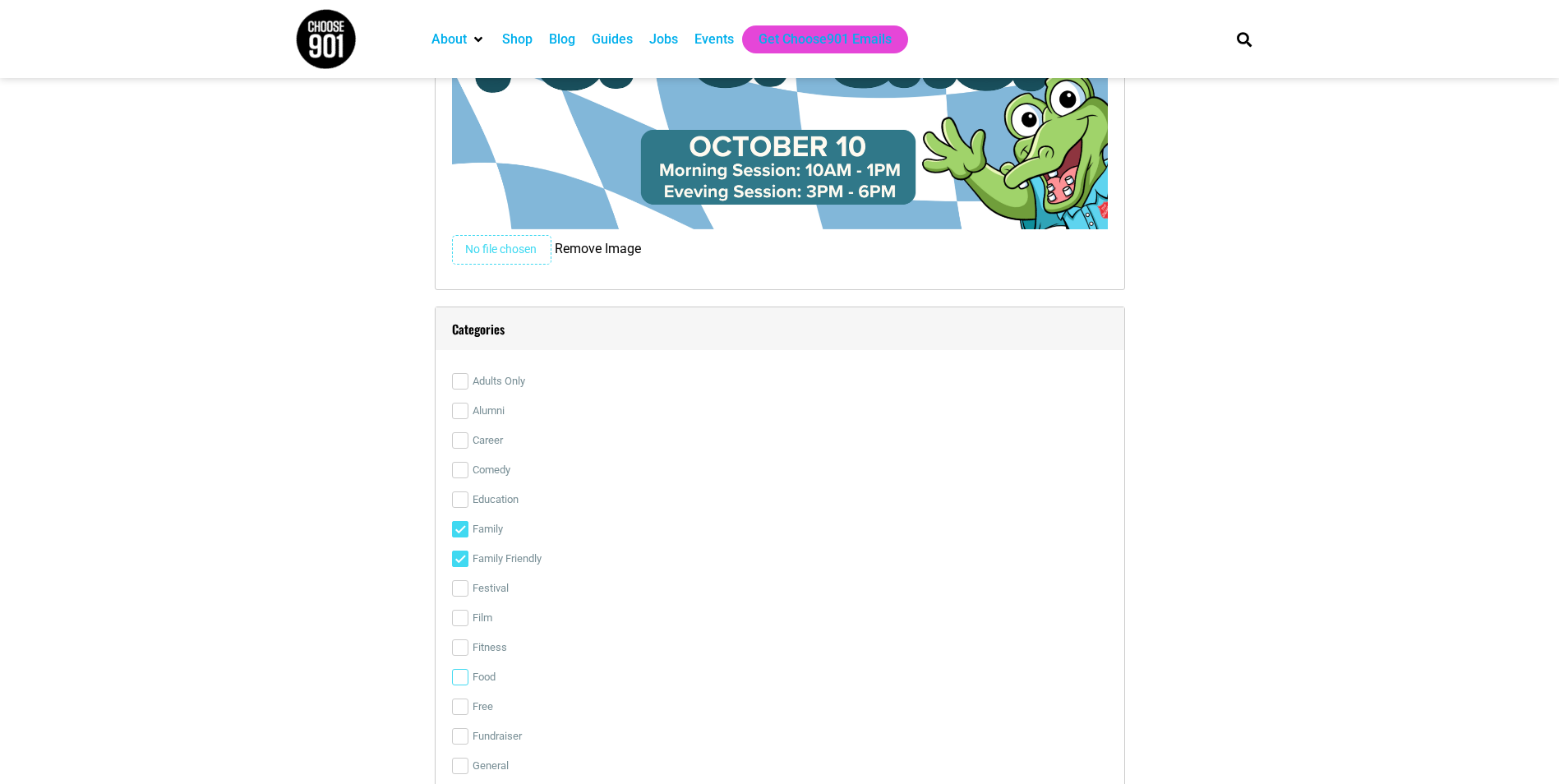
click at [462, 672] on input "Food" at bounding box center [459, 676] width 16 height 16
checkbox input "true"
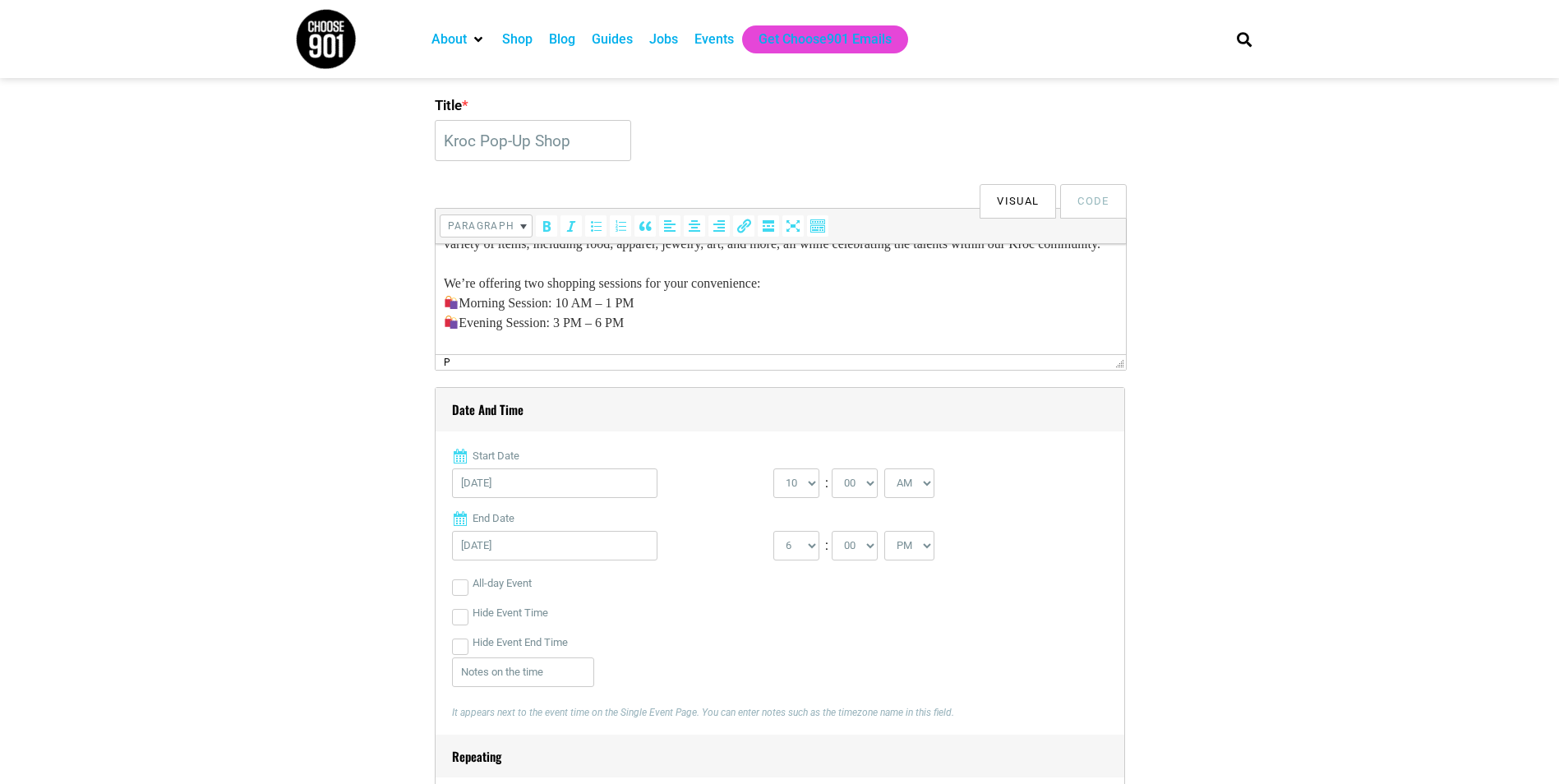
scroll to position [133, 0]
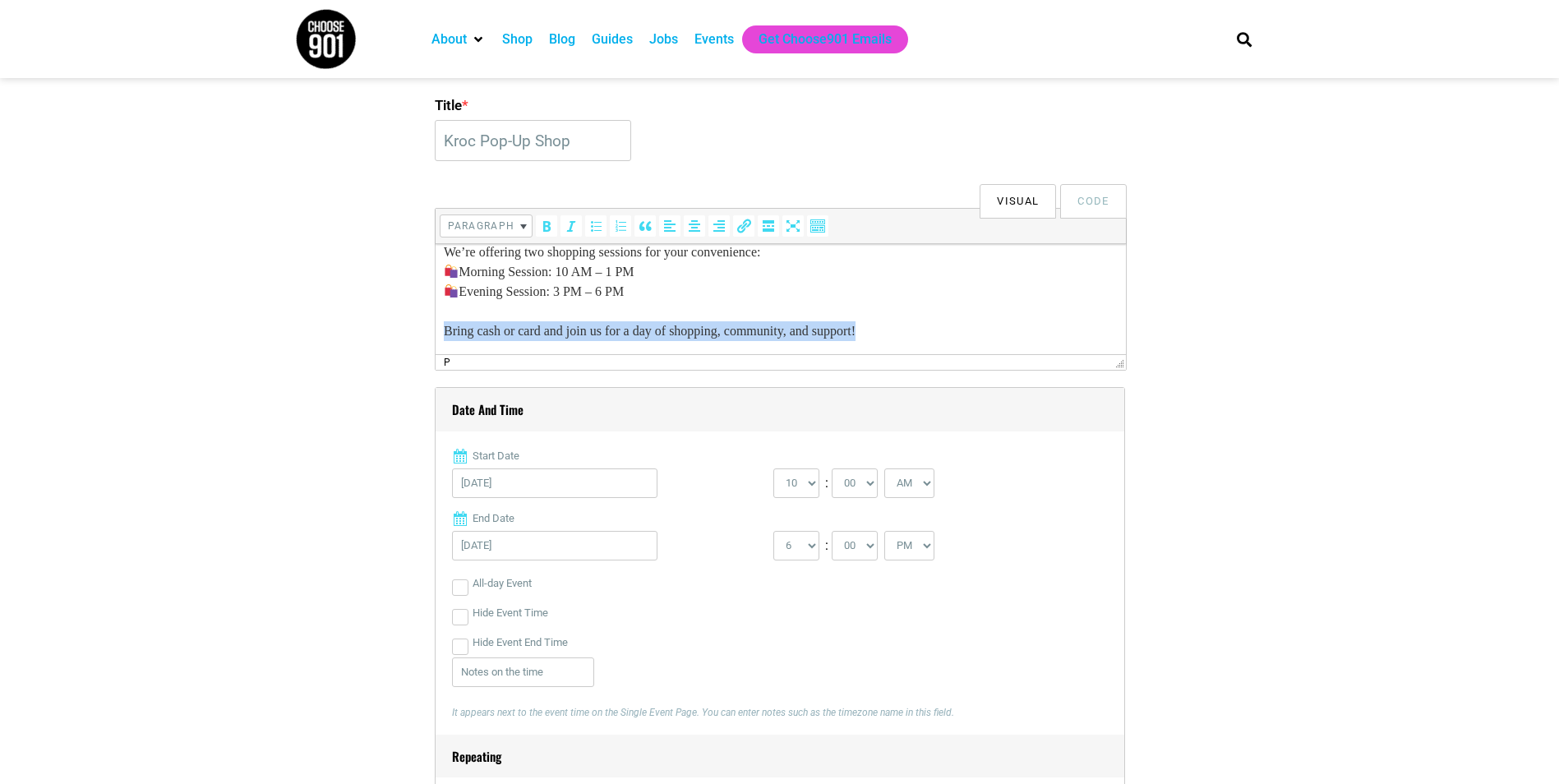
drag, startPoint x: 917, startPoint y: 322, endPoint x: 868, endPoint y: 570, distance: 252.8
click at [435, 326] on html "Back by Popular Demand! Mark your calendars for our 2nd Kroc Pop-Up Shop of the…" at bounding box center [780, 242] width 690 height 224
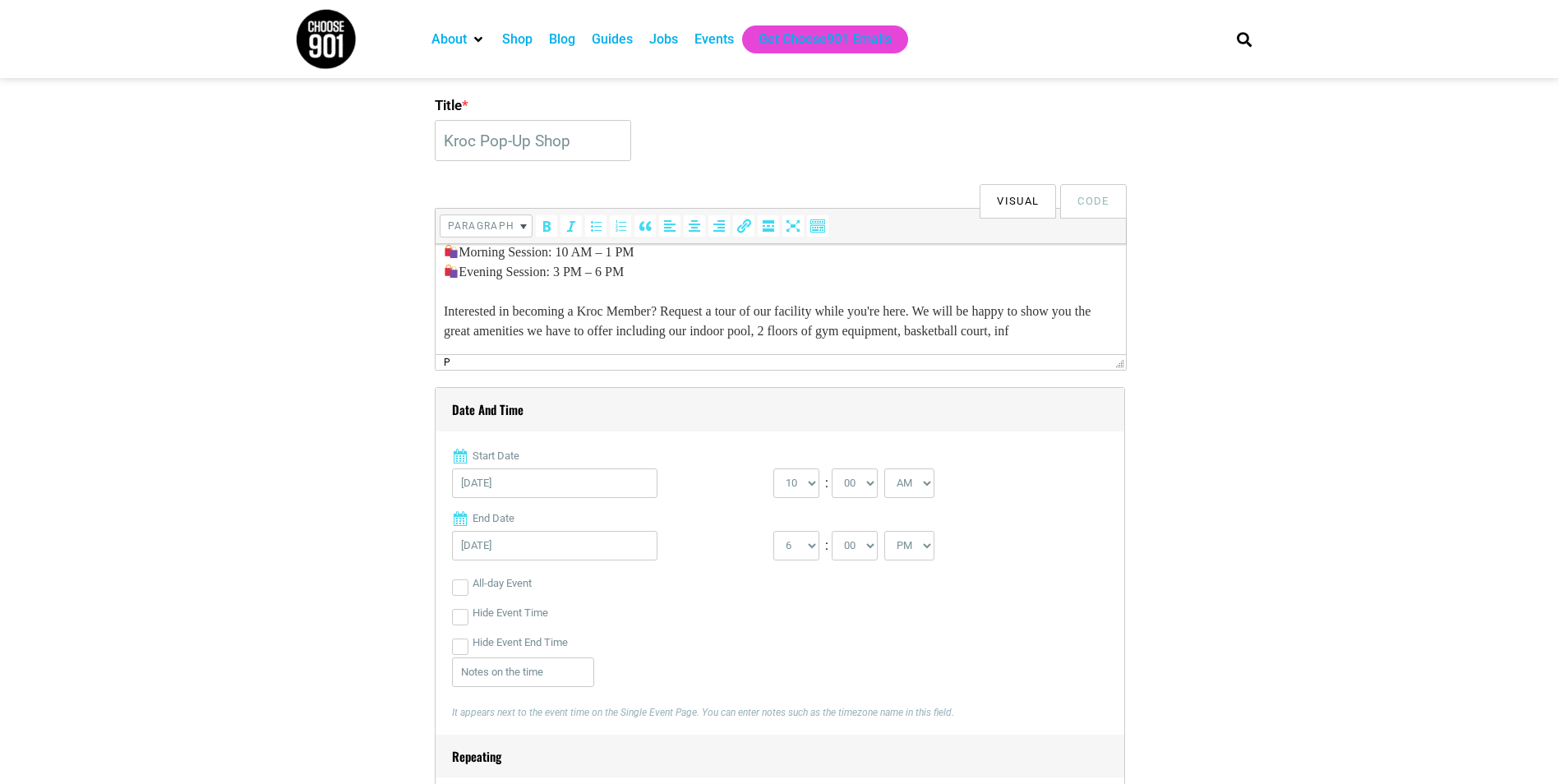
scroll to position [157, 0]
click at [709, 317] on p "Back by Popular Demand! Mark your calendars for our 2nd Kroc Pop-Up Shop of the…" at bounding box center [780, 232] width 674 height 217
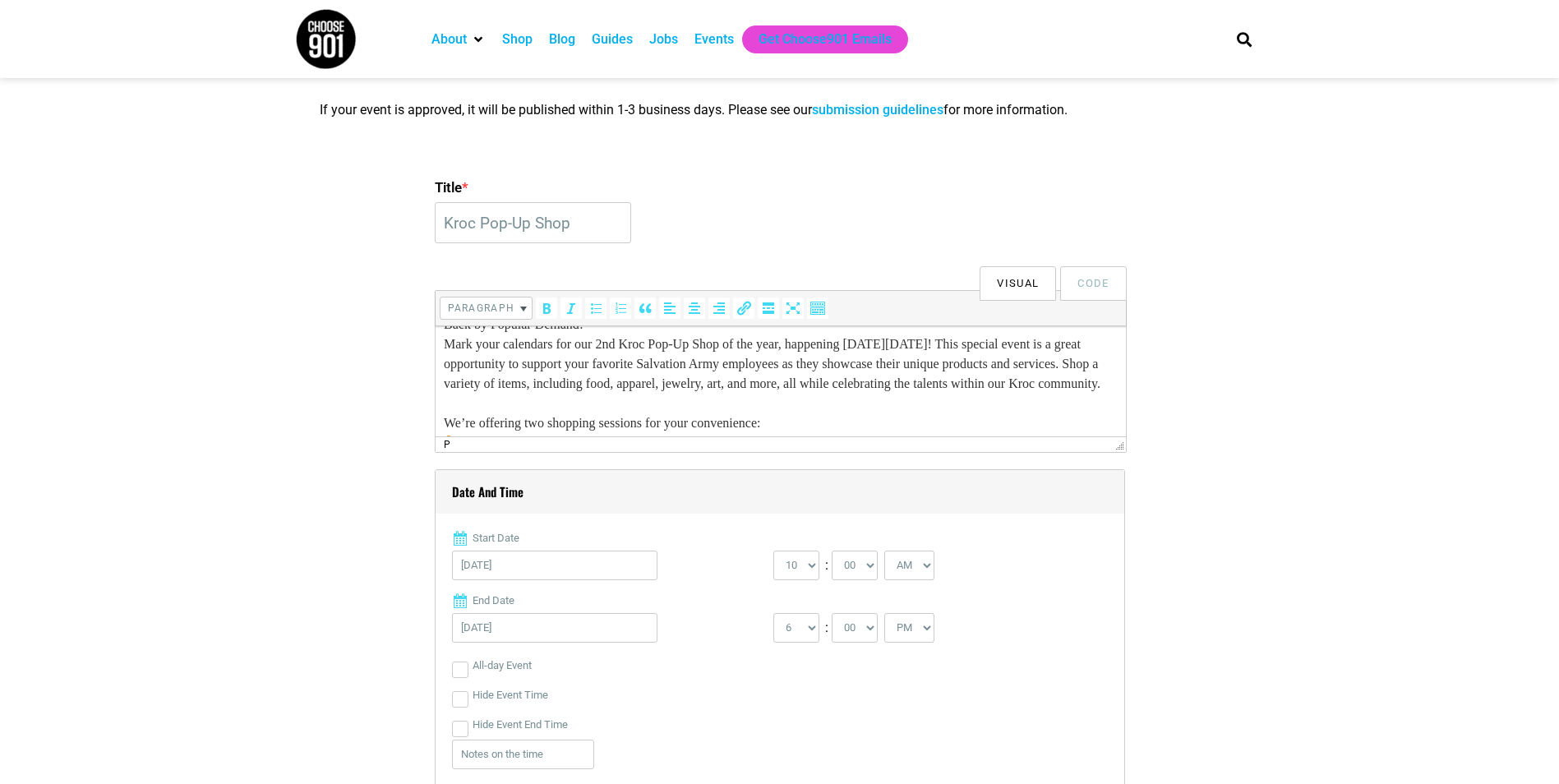
scroll to position [0, 0]
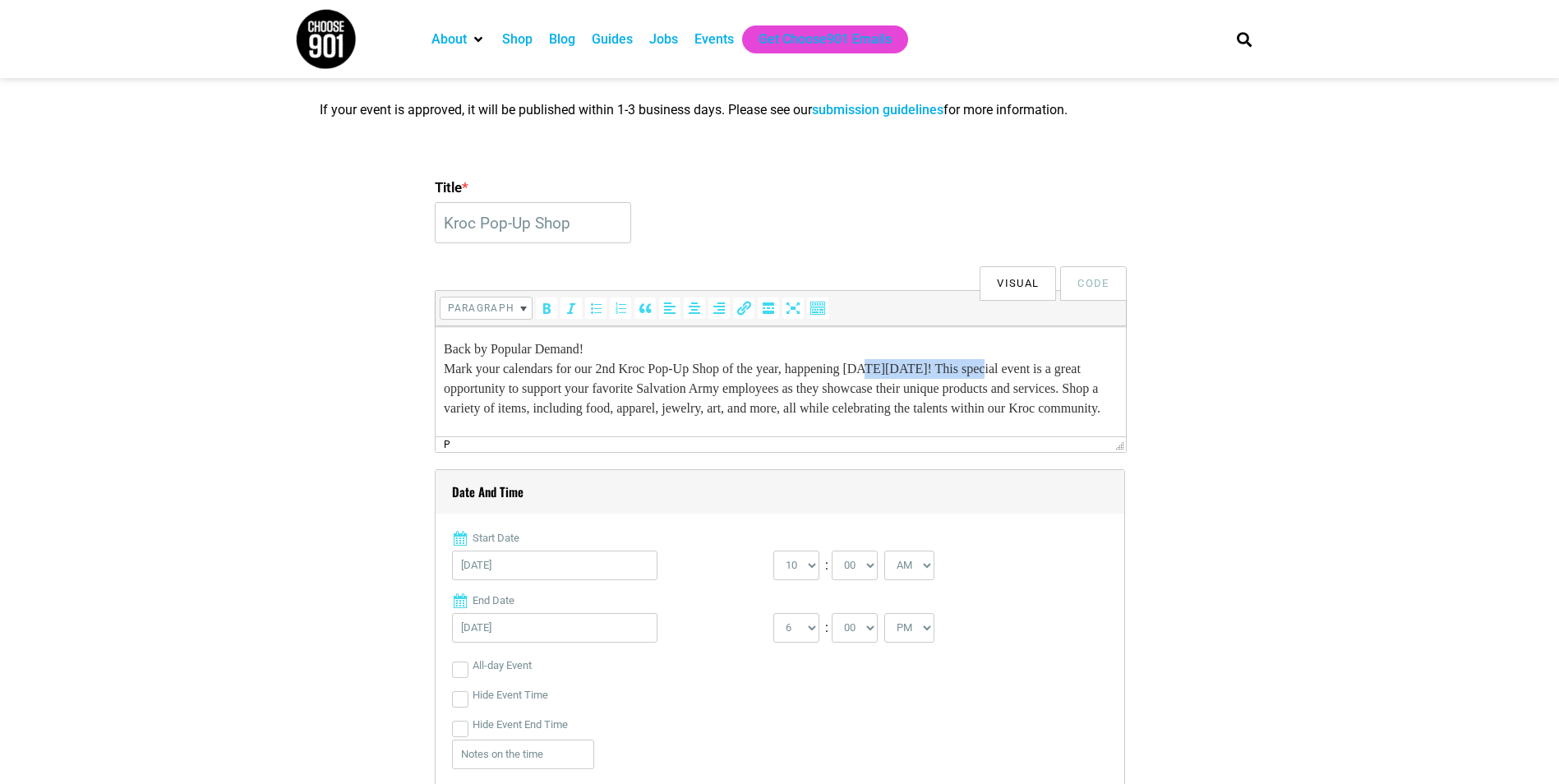
drag, startPoint x: 899, startPoint y: 366, endPoint x: 1019, endPoint y: 374, distance: 120.3
click at [1019, 374] on p "Back by Popular Demand! Mark your calendars for our 2nd Kroc Pop-Up Shop of the…" at bounding box center [780, 447] width 674 height 217
click at [546, 312] on icon "Bold (Ctrl+B)" at bounding box center [546, 307] width 16 height 16
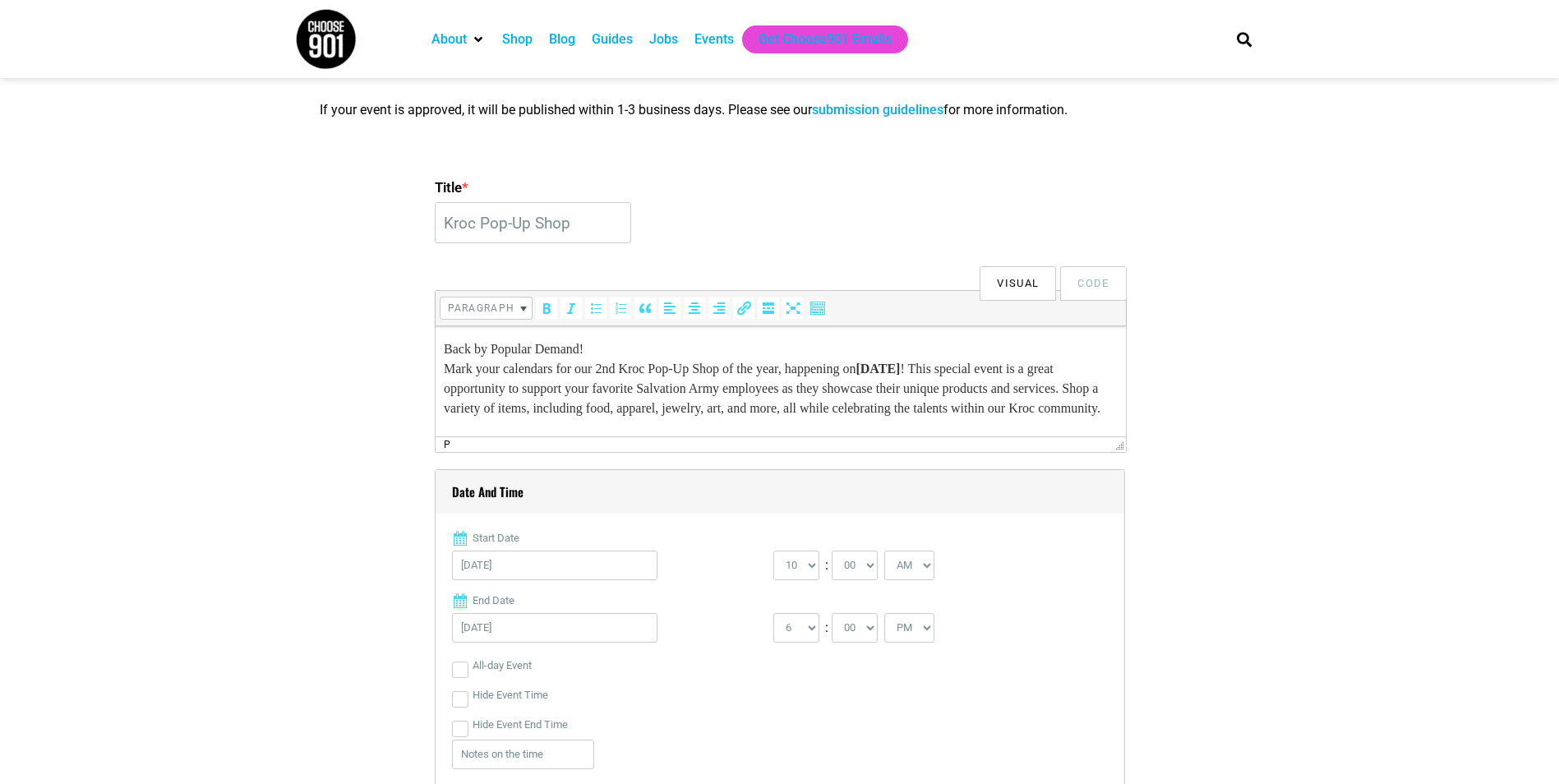
click at [1041, 397] on p "Back by Popular Demand! Mark your calendars for our 2nd Kroc Pop-Up Shop of the…" at bounding box center [780, 447] width 674 height 217
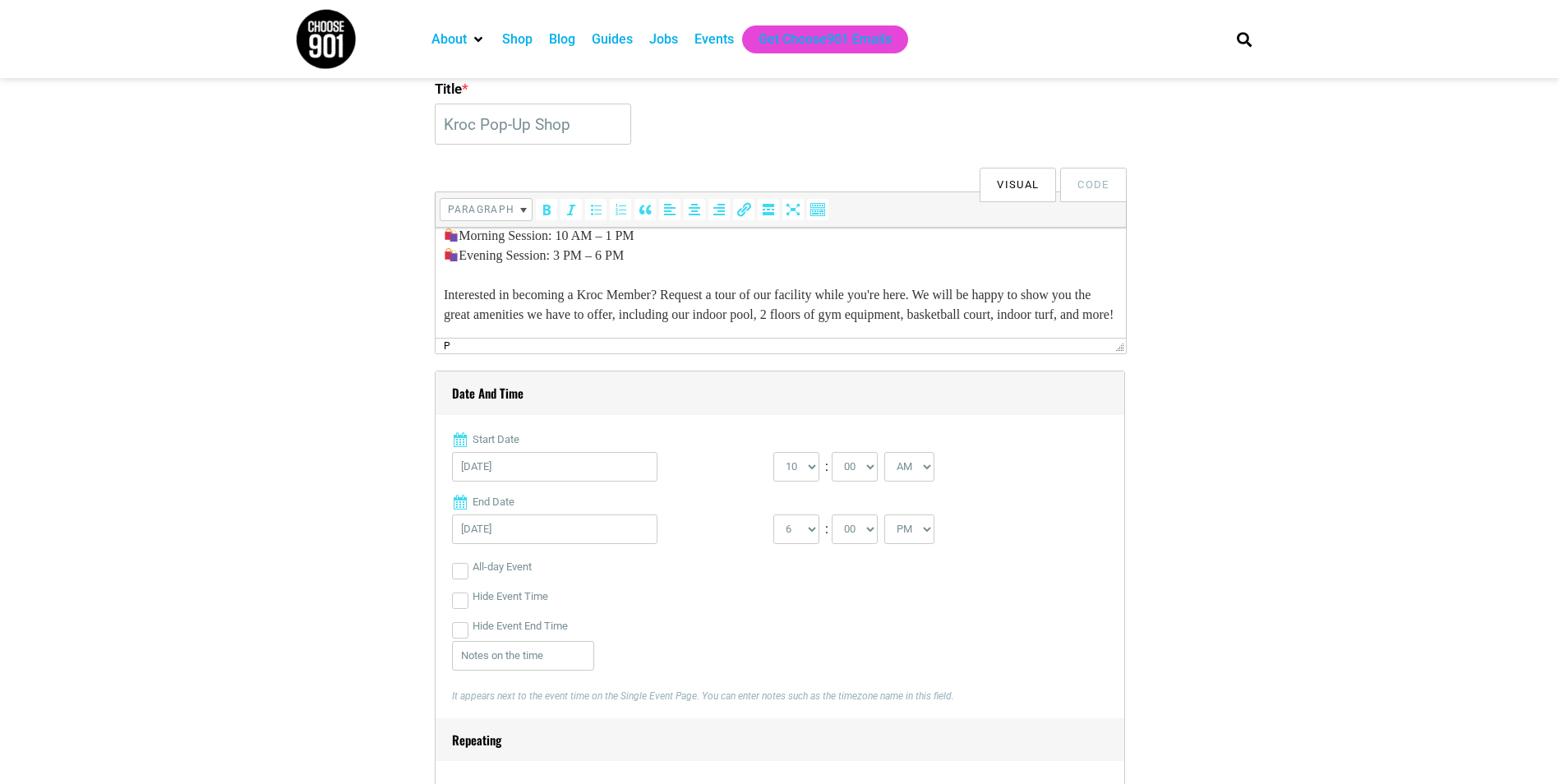
scroll to position [328, 0]
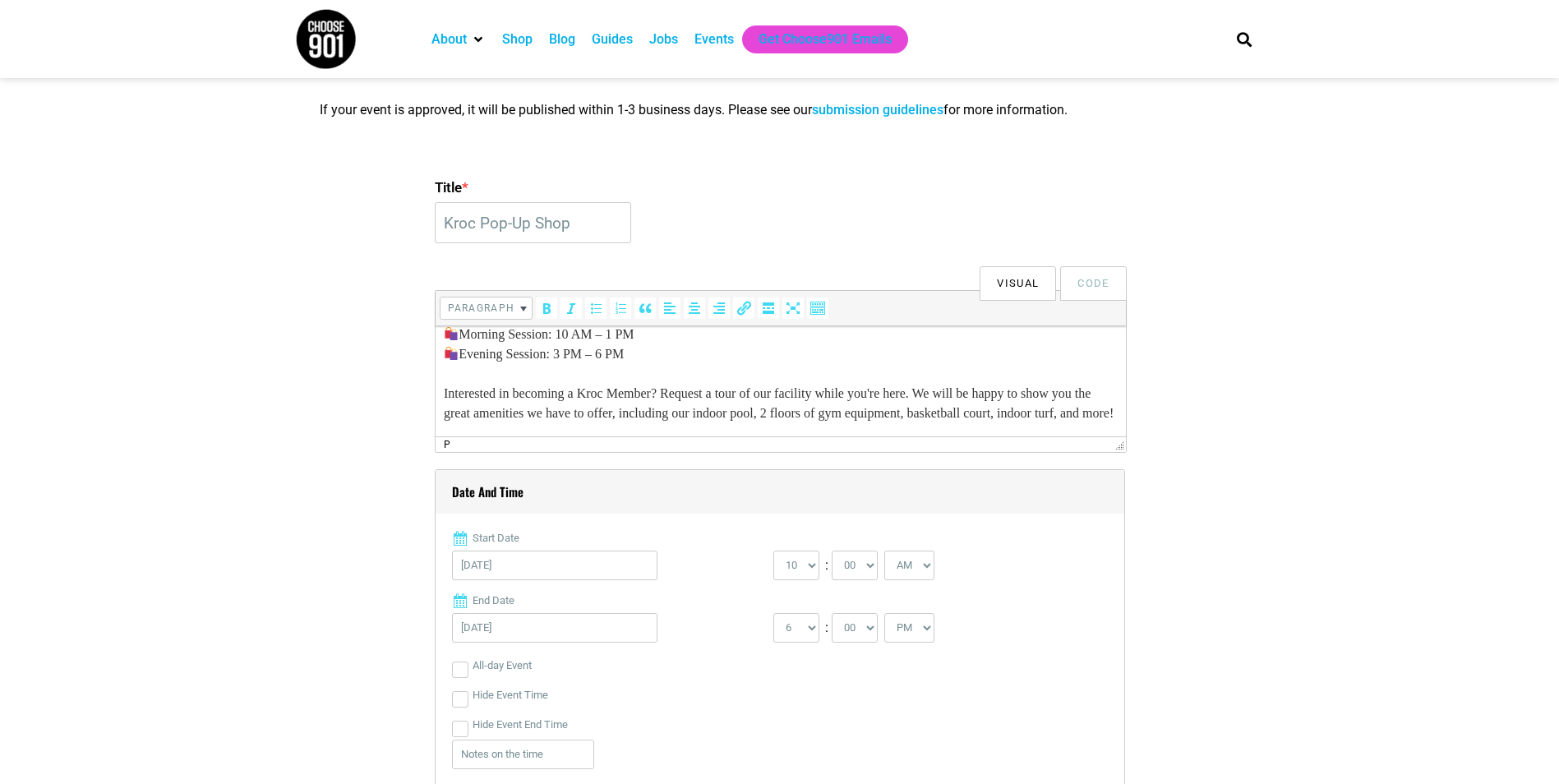
click at [657, 414] on p "Back by Popular Demand! Mark your calendars for our 2nd Kroc Pop-Up Shop of the…" at bounding box center [780, 314] width 674 height 217
click at [560, 354] on p "Back by Popular Demand! Mark your calendars for our 2nd Kroc Pop-Up Shop of the…" at bounding box center [780, 314] width 674 height 217
click at [537, 357] on p "Bring cash or card and join us for a day of shopping, community, and support!" at bounding box center [780, 347] width 674 height 19
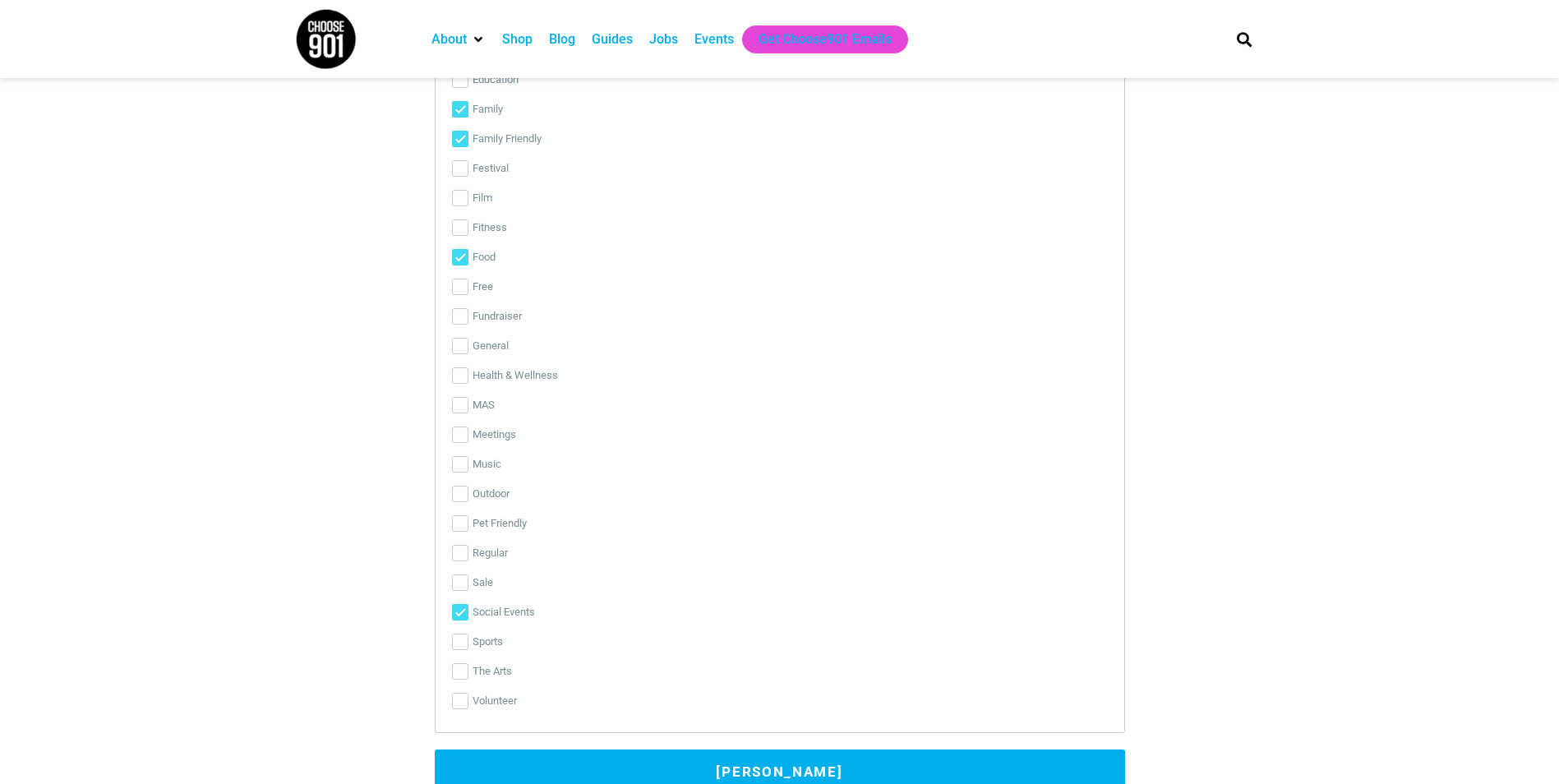
scroll to position [3779, 0]
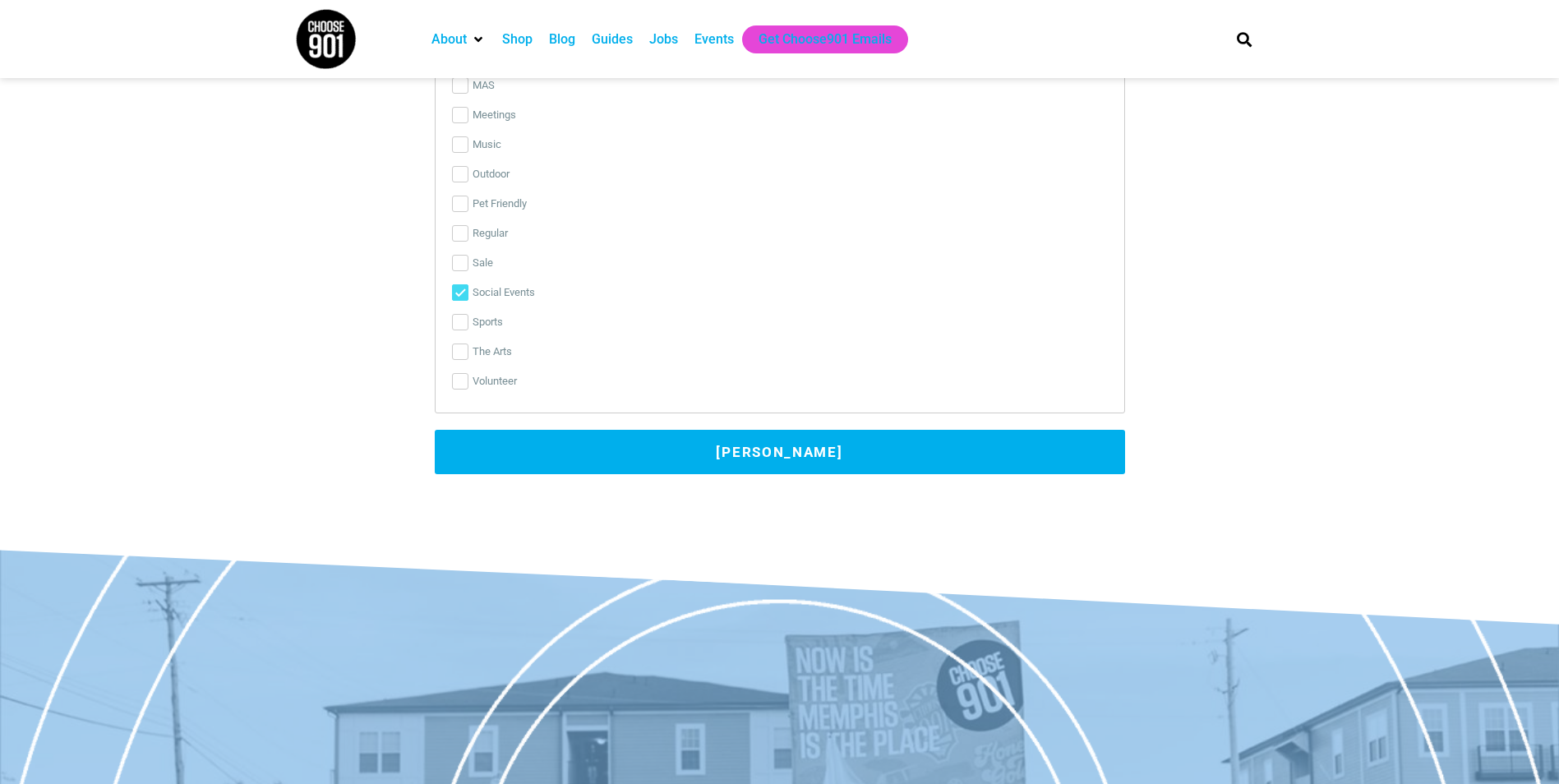
click at [791, 462] on button "[PERSON_NAME]" at bounding box center [780, 451] width 690 height 45
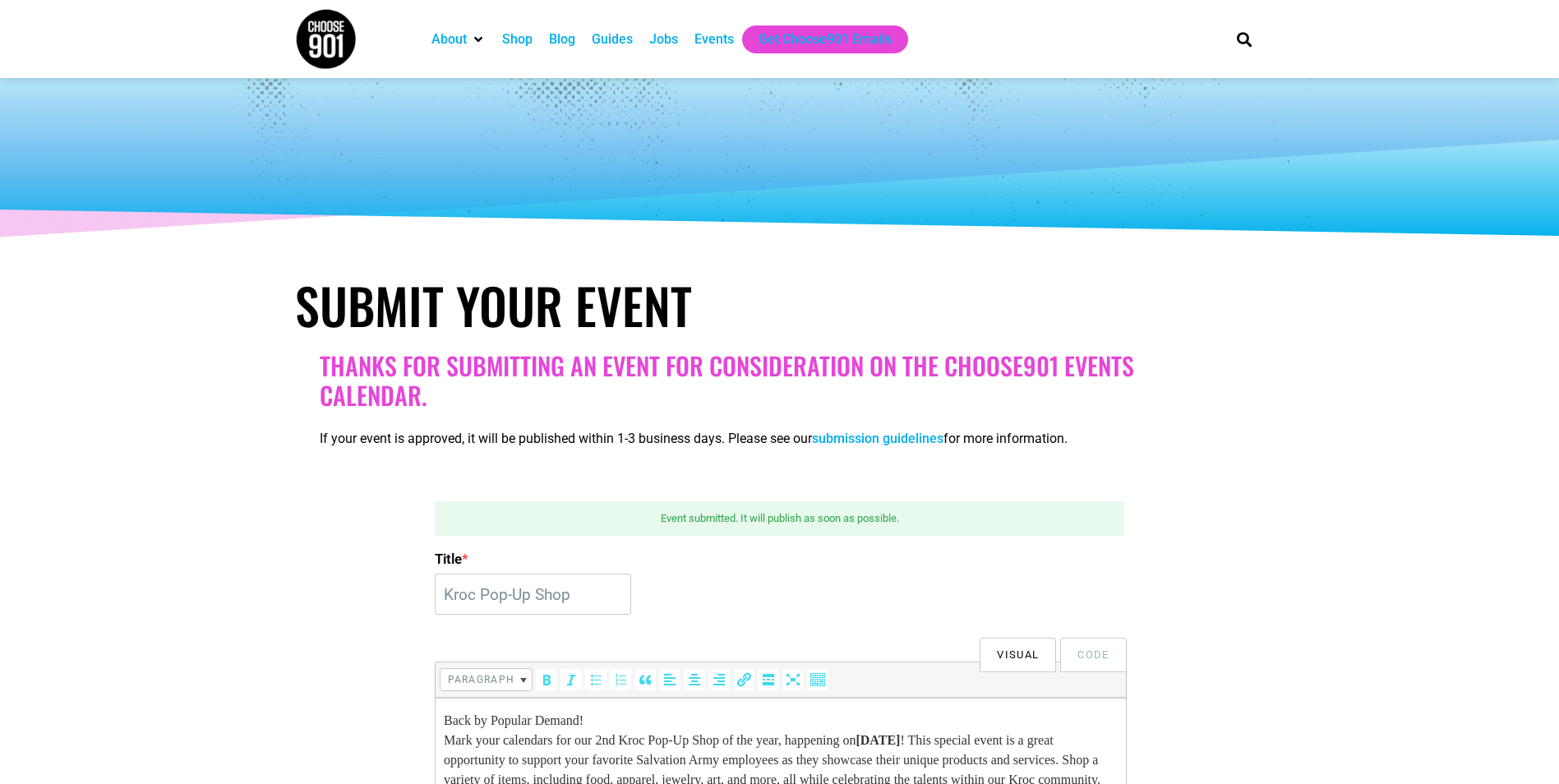
scroll to position [82, 0]
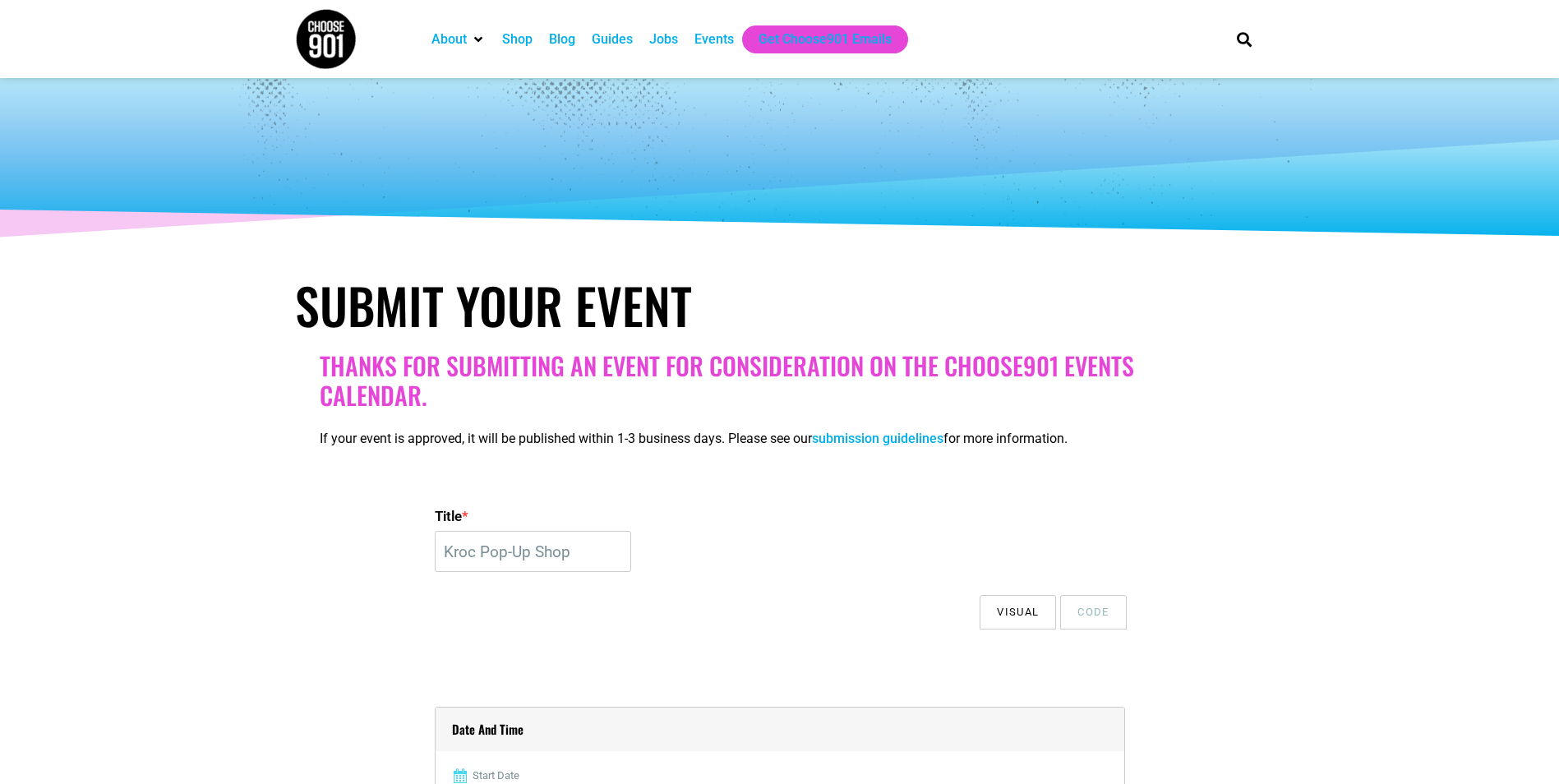
select select "10"
select select "2316"
select select
select select "2429"
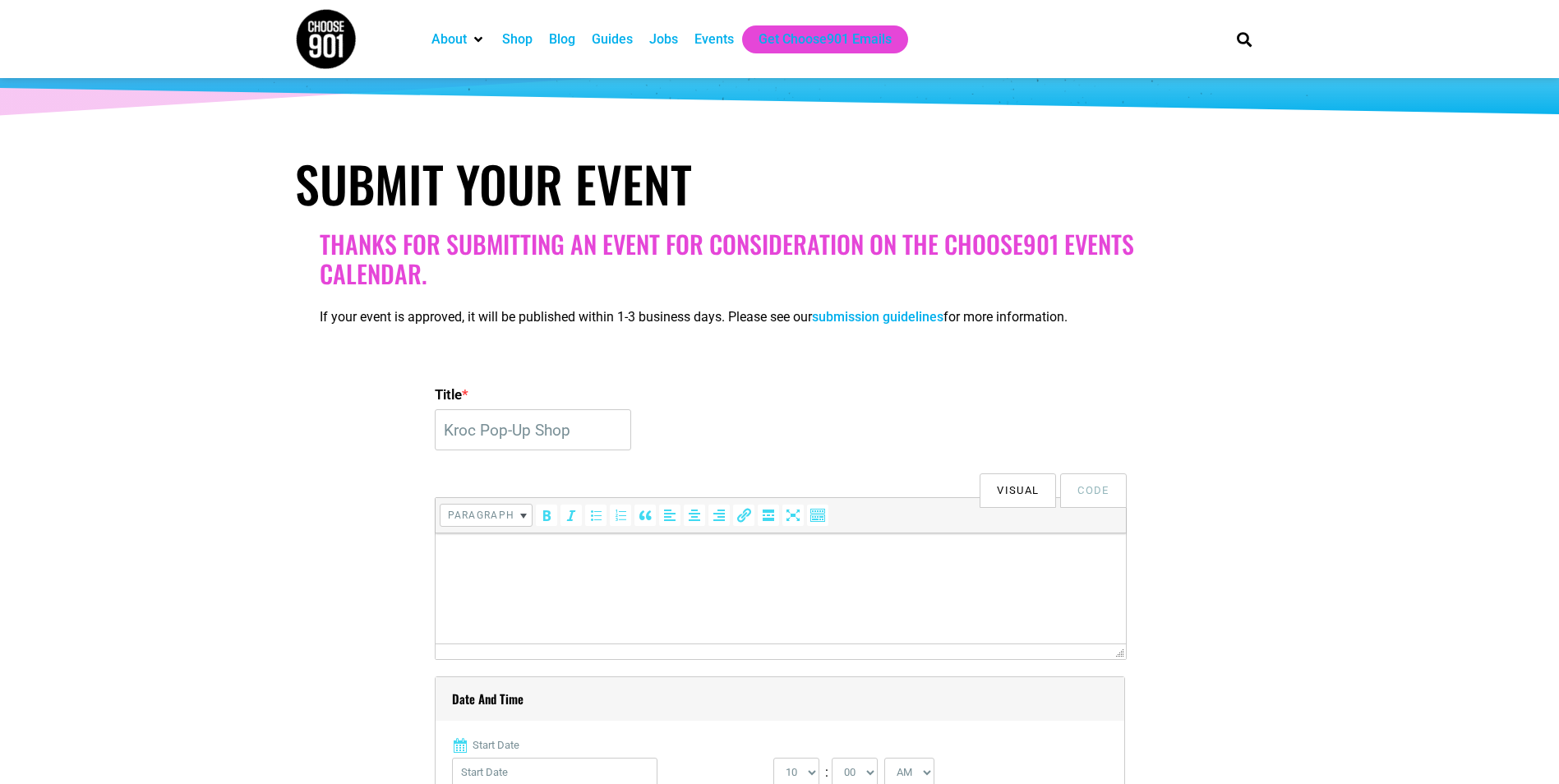
scroll to position [94, 0]
